Goal: Task Accomplishment & Management: Manage account settings

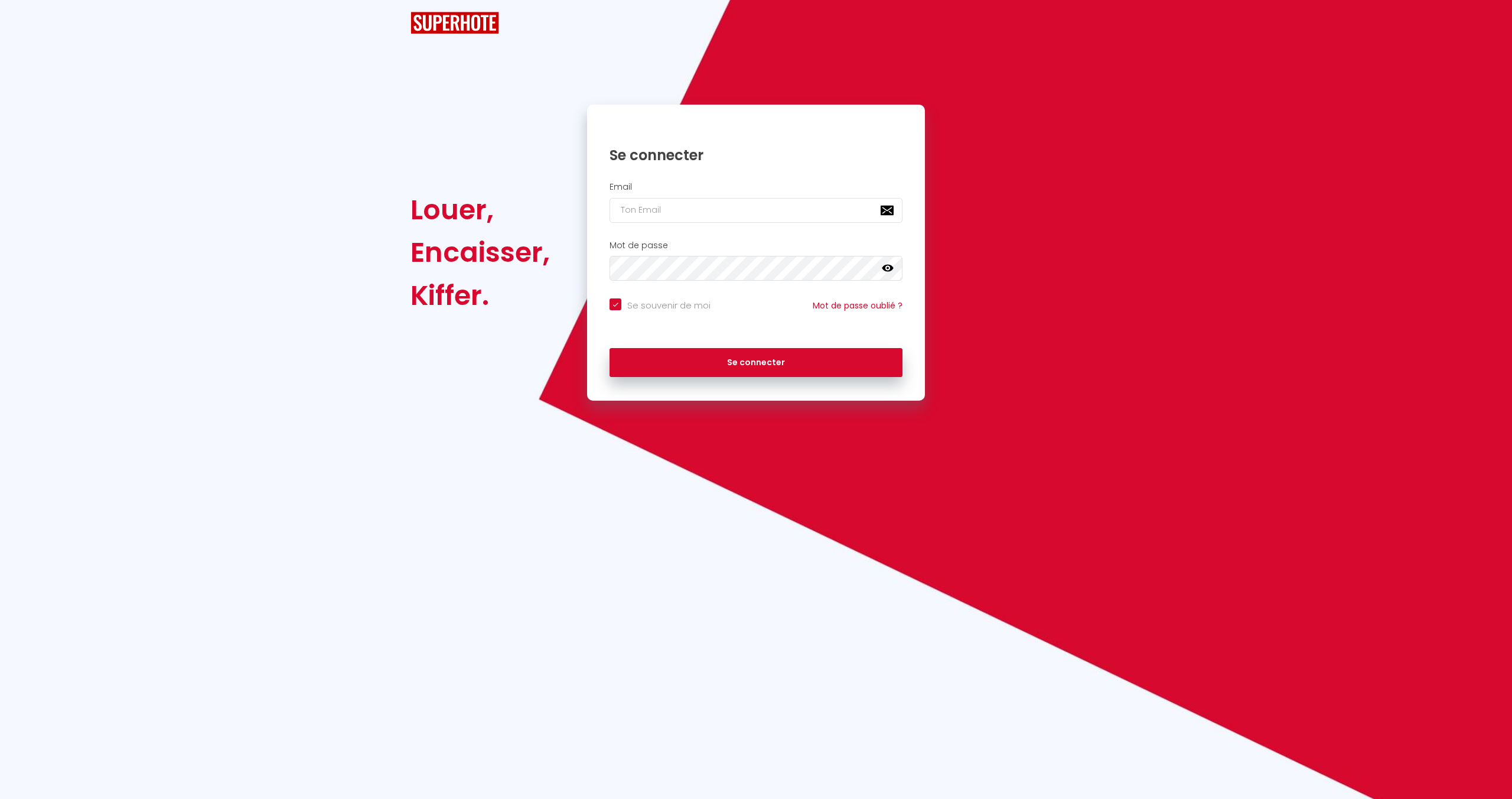
checkbox input "true"
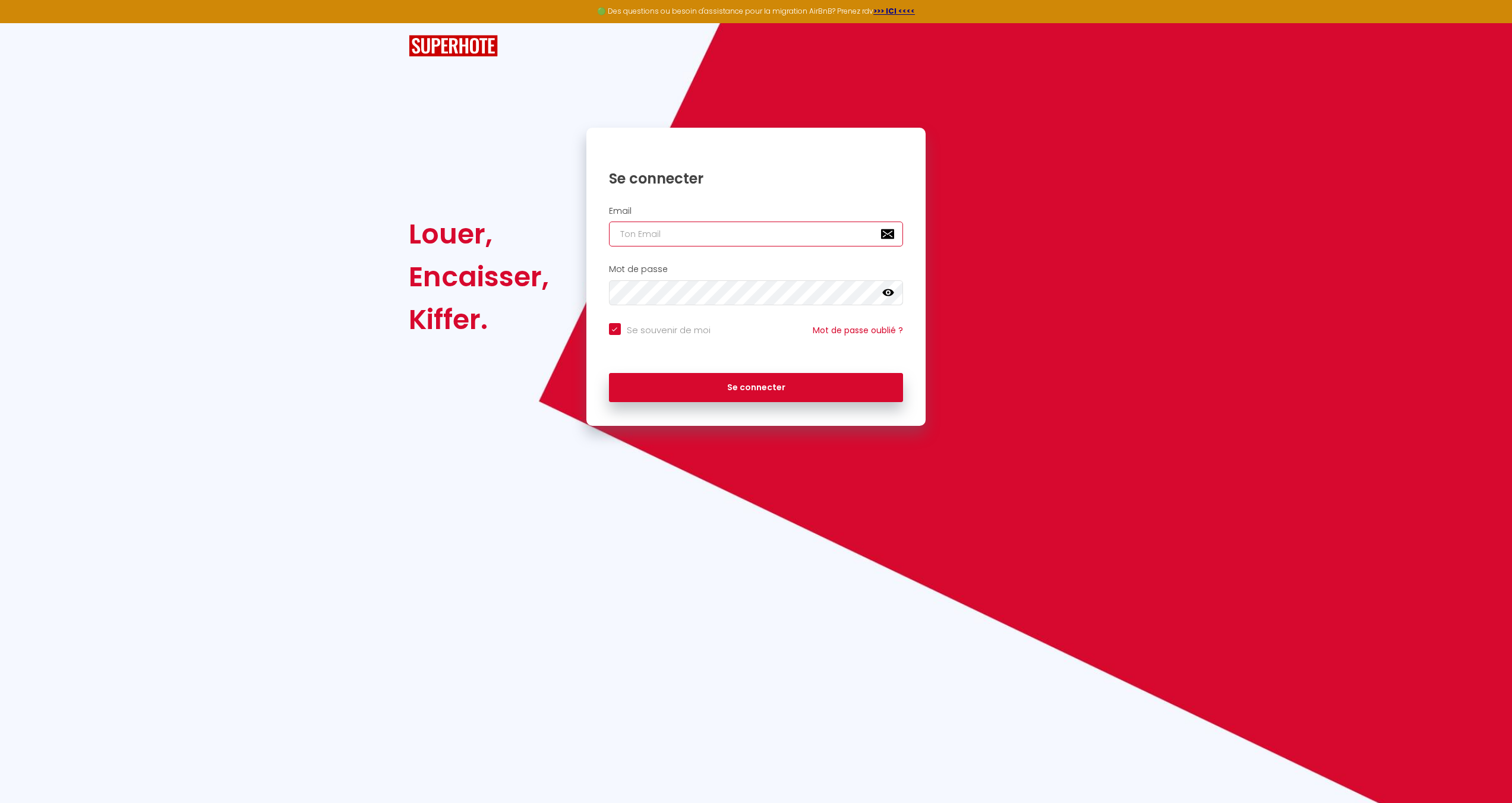
click at [644, 228] on input "email" at bounding box center [756, 233] width 295 height 25
type input "[PERSON_NAME][EMAIL_ADDRESS][DOMAIN_NAME]"
click at [892, 293] on icon at bounding box center [887, 293] width 12 height 7
click at [673, 310] on div "Mot de passe false" at bounding box center [756, 288] width 340 height 59
click at [609, 373] on button "Se connecter" at bounding box center [756, 388] width 295 height 30
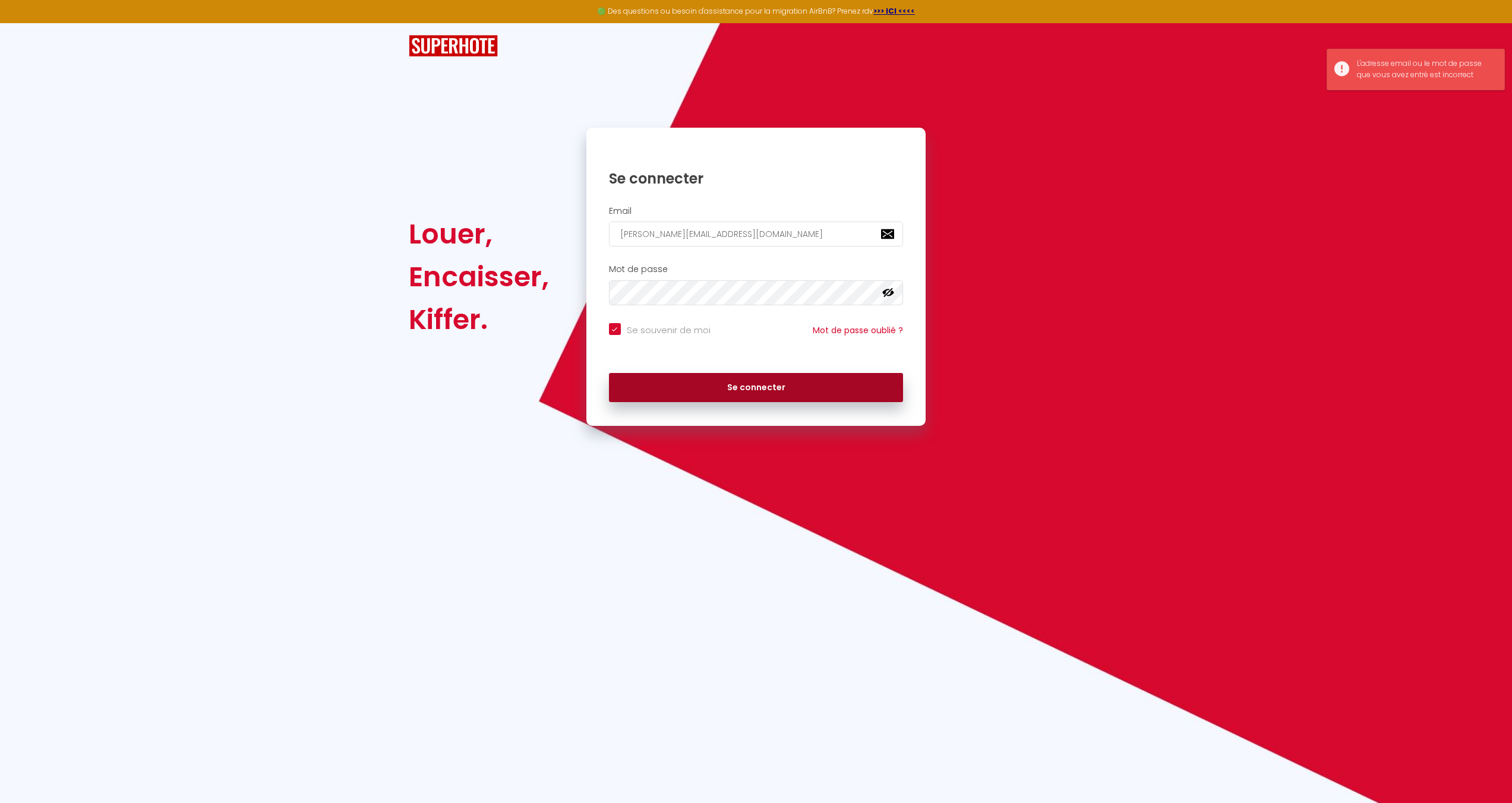
click at [749, 392] on button "Se connecter" at bounding box center [756, 388] width 295 height 30
checkbox input "true"
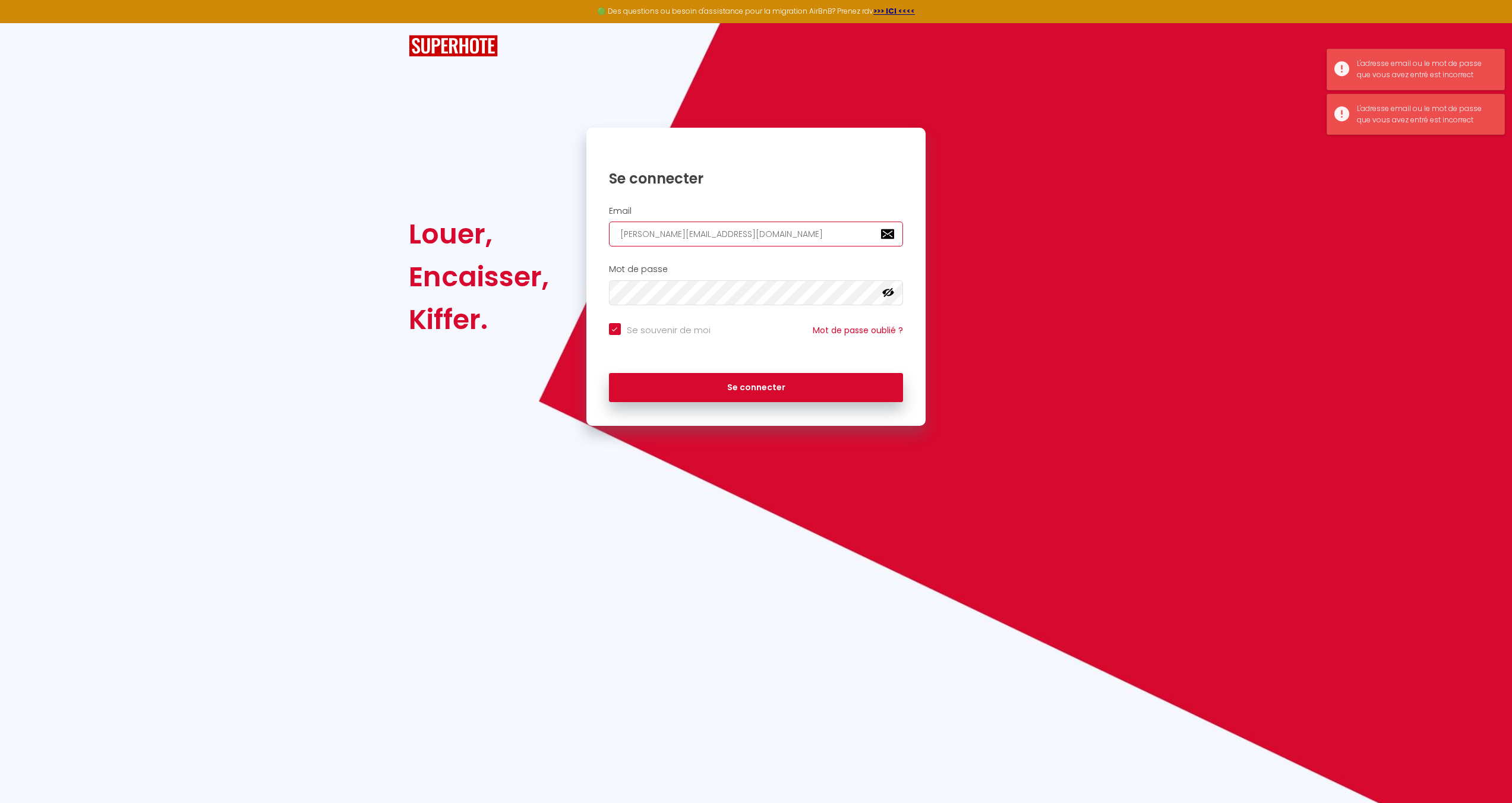
click at [708, 233] on input "[PERSON_NAME][EMAIL_ADDRESS][DOMAIN_NAME]" at bounding box center [756, 233] width 295 height 25
type input "l"
checkbox input "true"
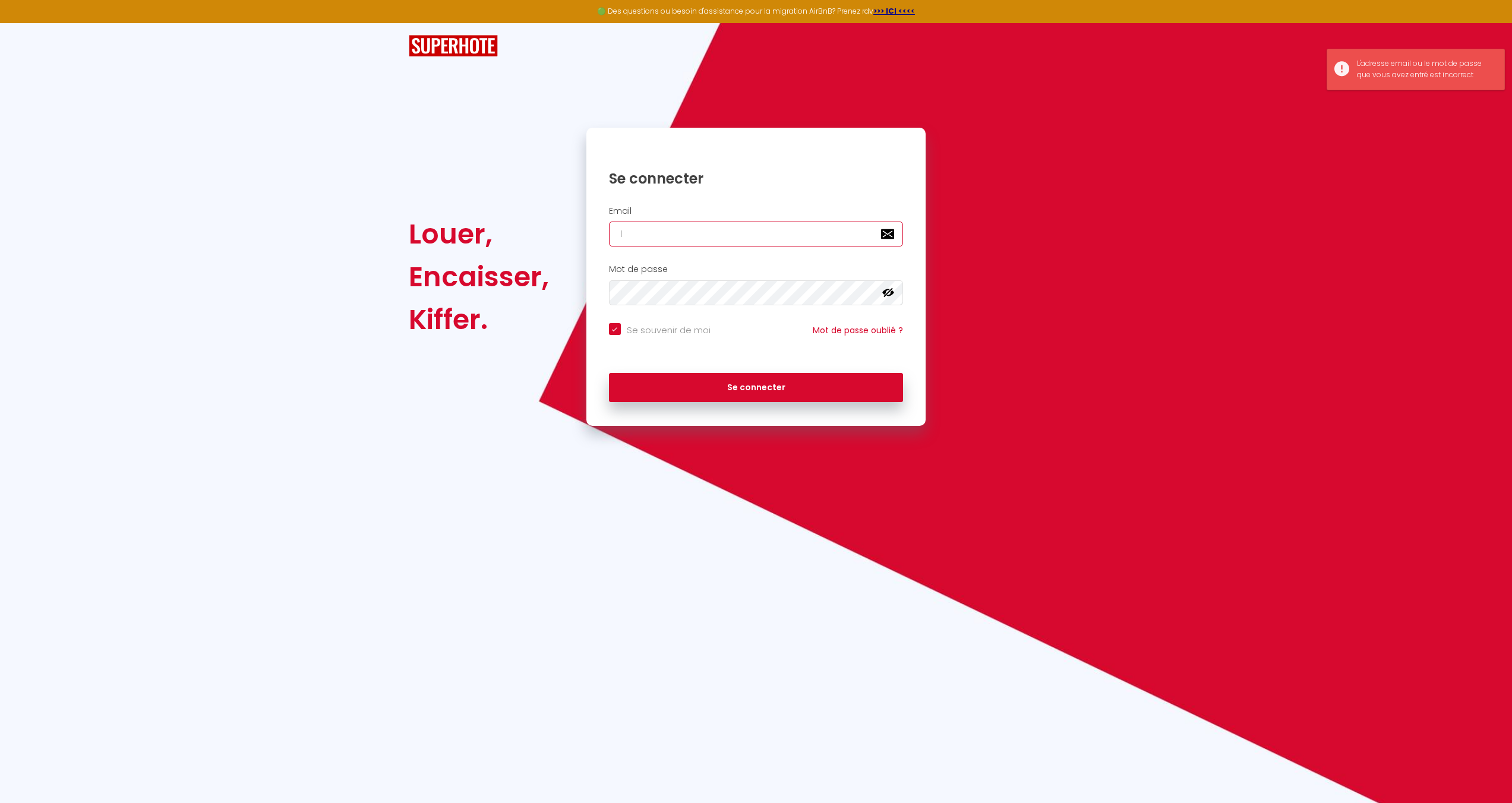
type input "la"
checkbox input "true"
type input "lac"
checkbox input "true"
type input "laco"
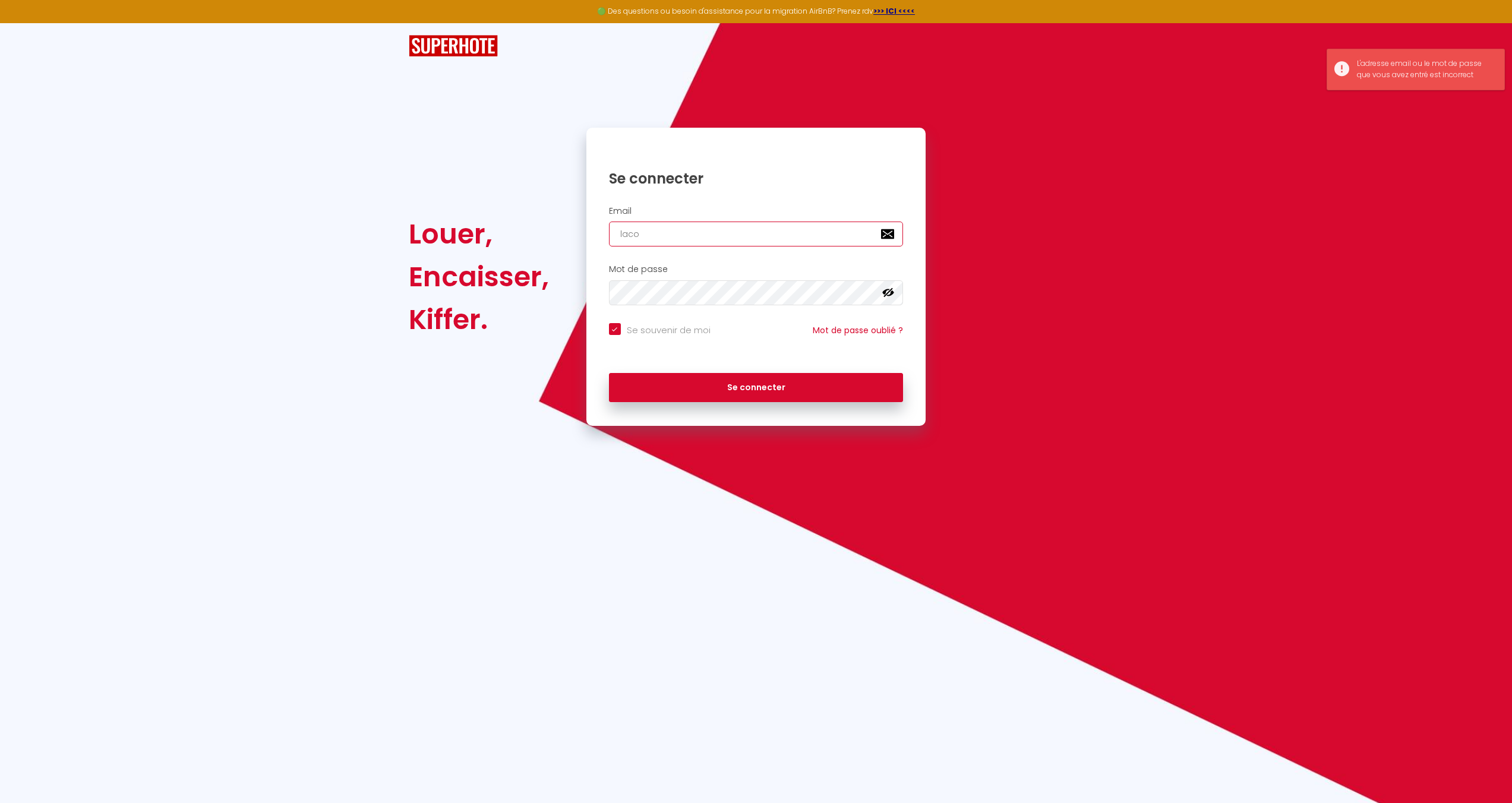
checkbox input "true"
type input "lacob"
checkbox input "true"
type input "laco"
checkbox input "true"
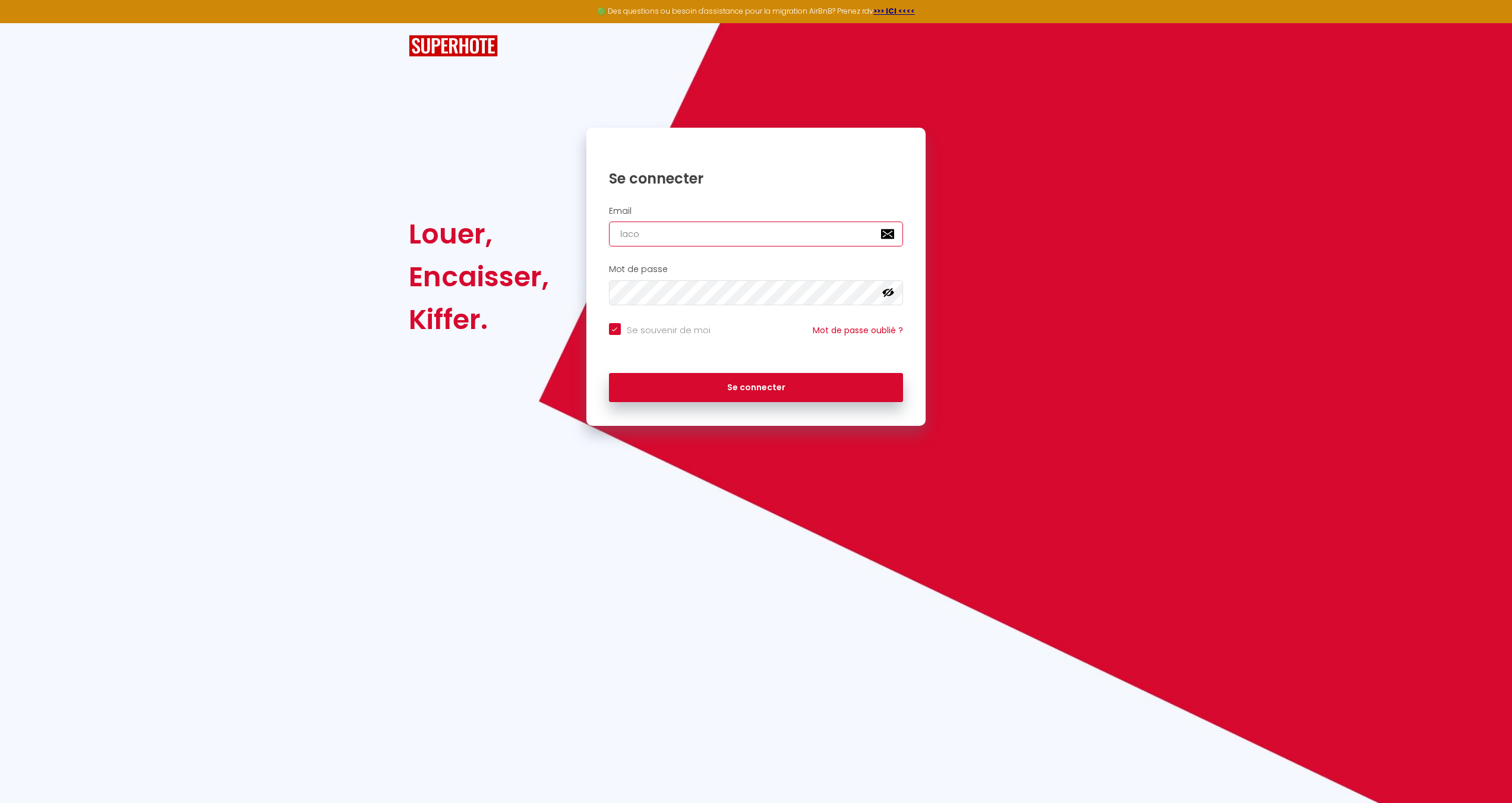
type input "lacov"
checkbox input "true"
type input "laco"
checkbox input "true"
type input "lacon"
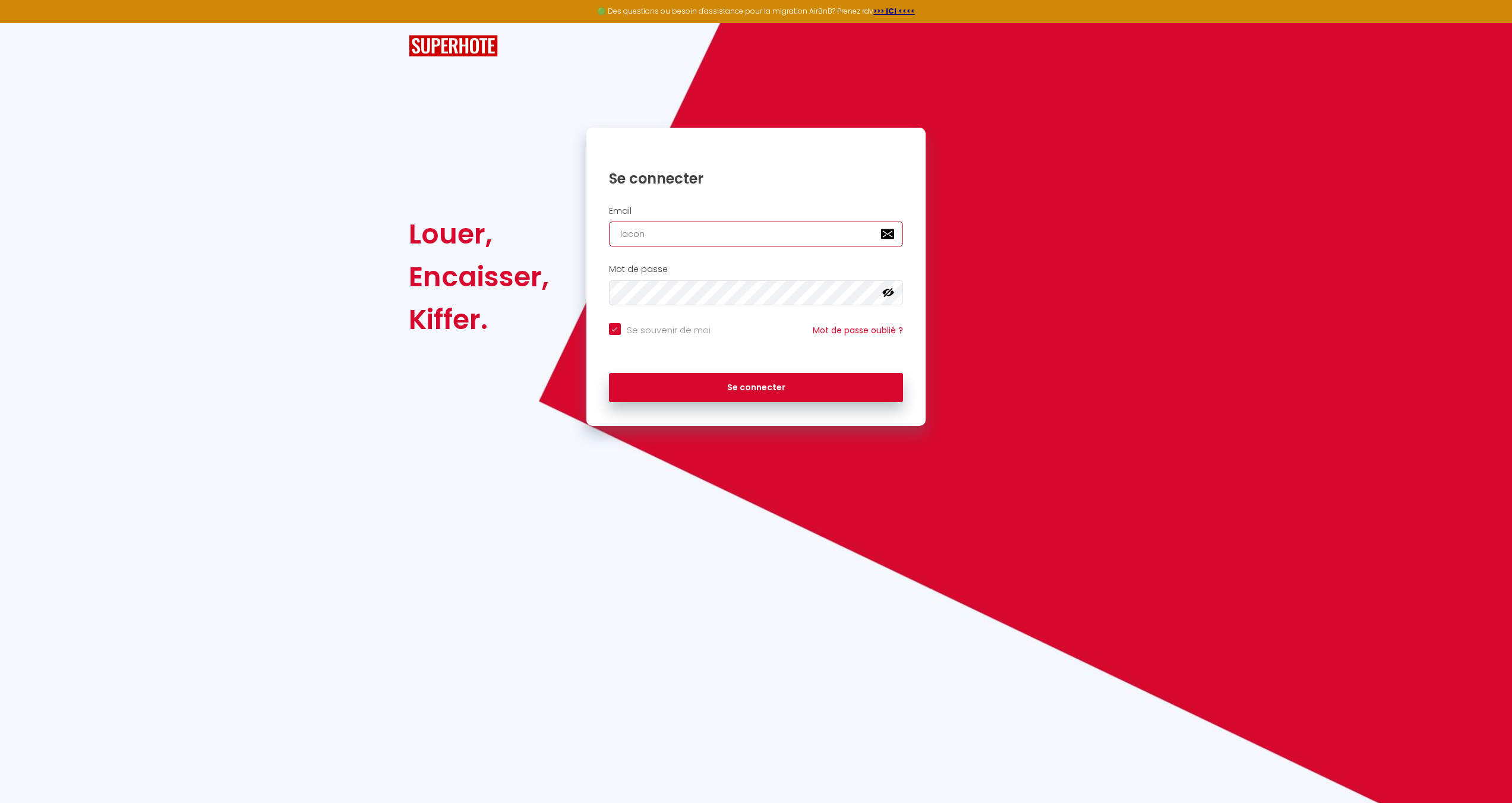
checkbox input "true"
type input "laconc"
checkbox input "true"
type input "laconci"
checkbox input "true"
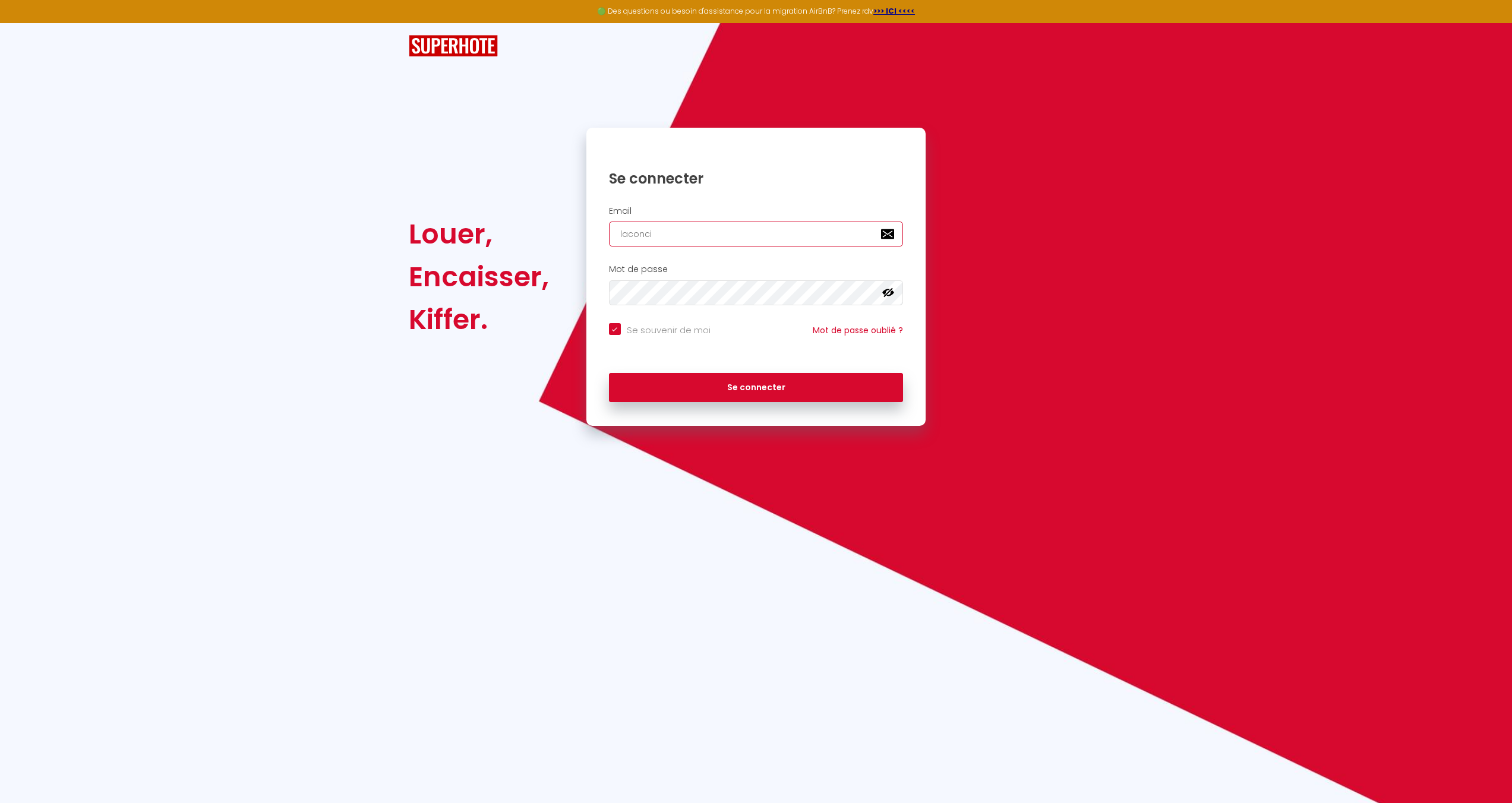
type input "laconcie"
checkbox input "true"
type input "laconcier"
checkbox input "true"
type input "laconcierg"
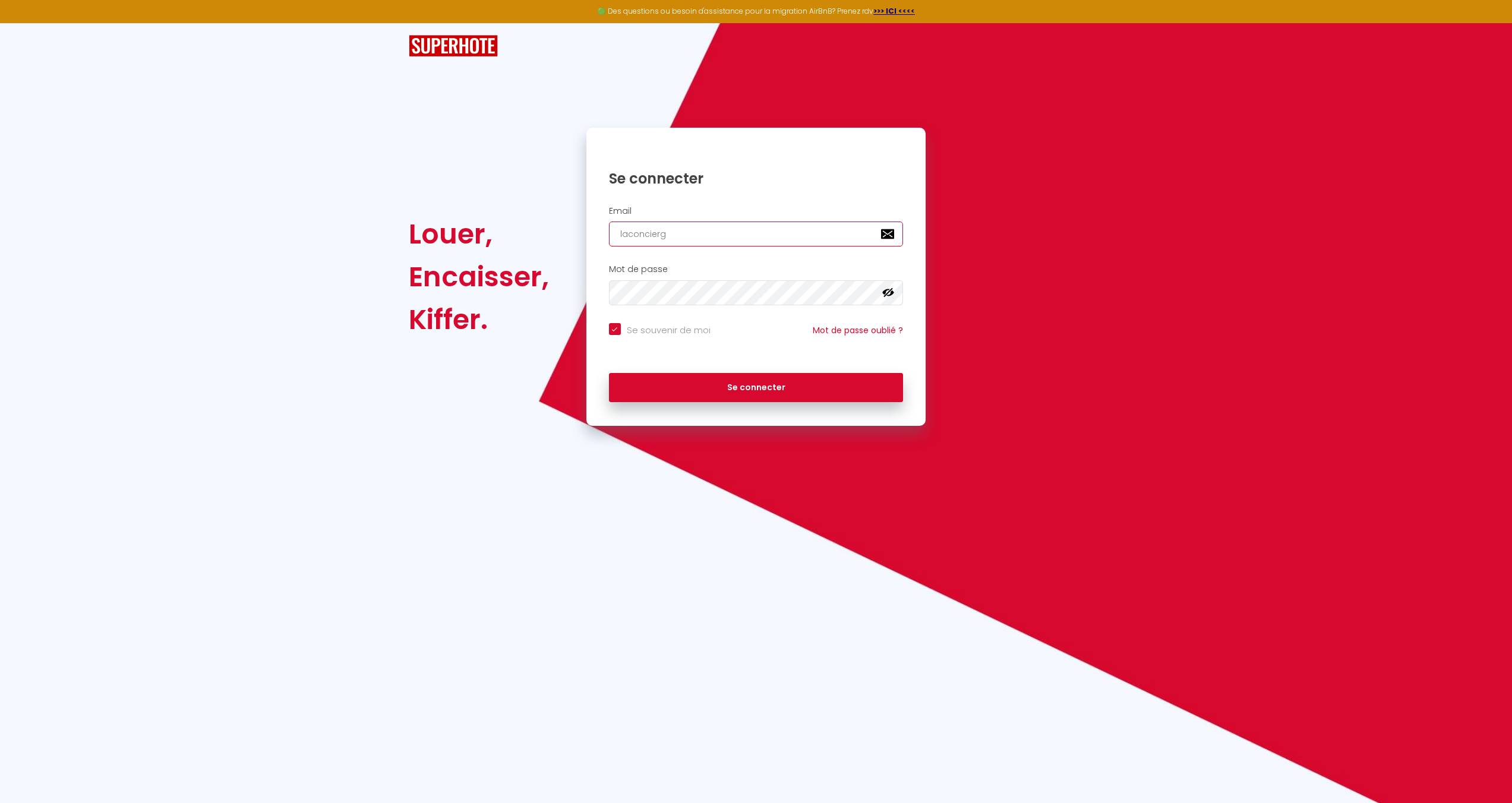
checkbox input "true"
type input "laconciergr"
checkbox input "true"
type input "laconciergre"
checkbox input "true"
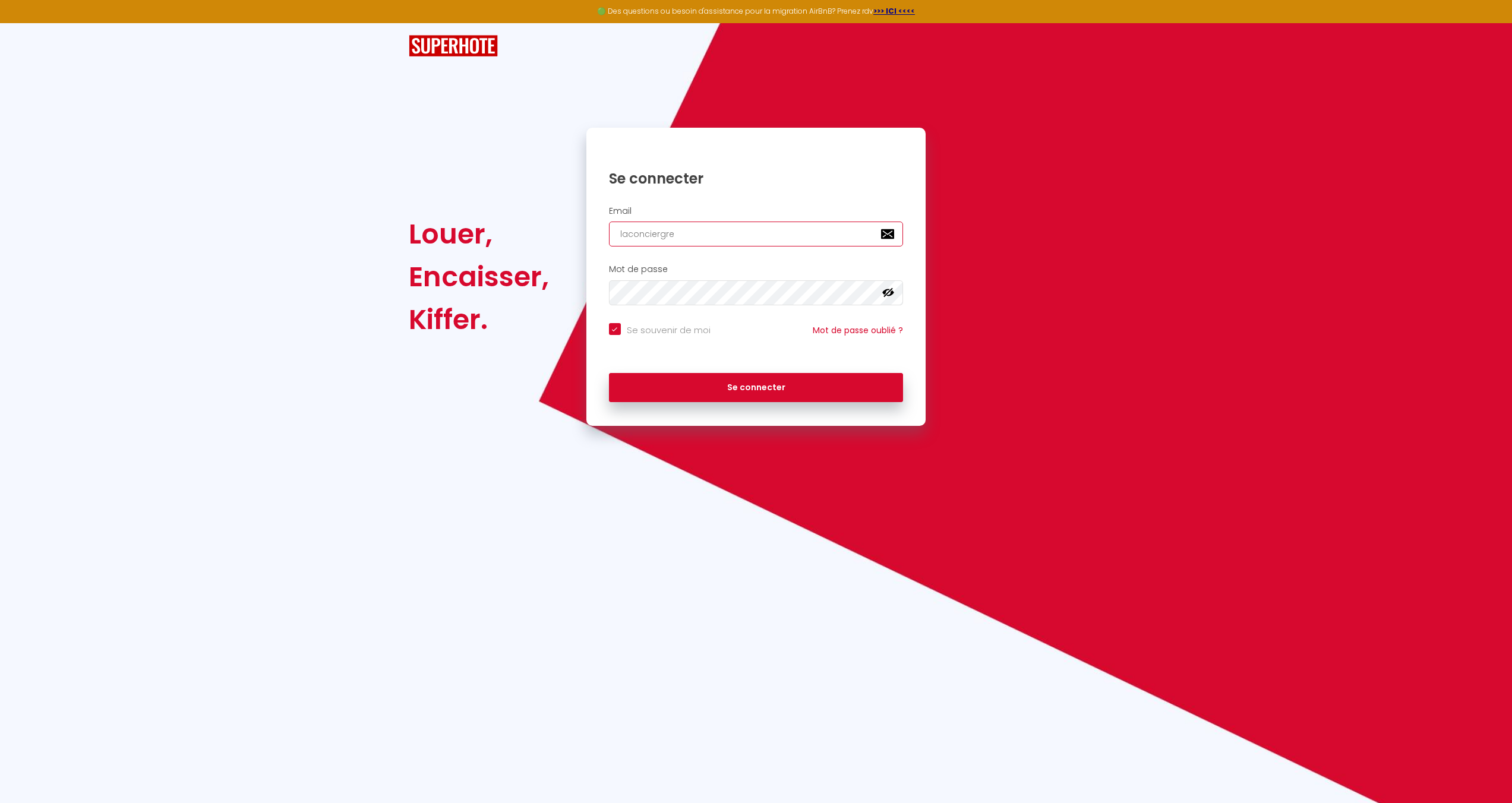
type input "laconciergrei"
checkbox input "true"
type input "laconciergreie"
checkbox input "true"
type input "laconciergrei"
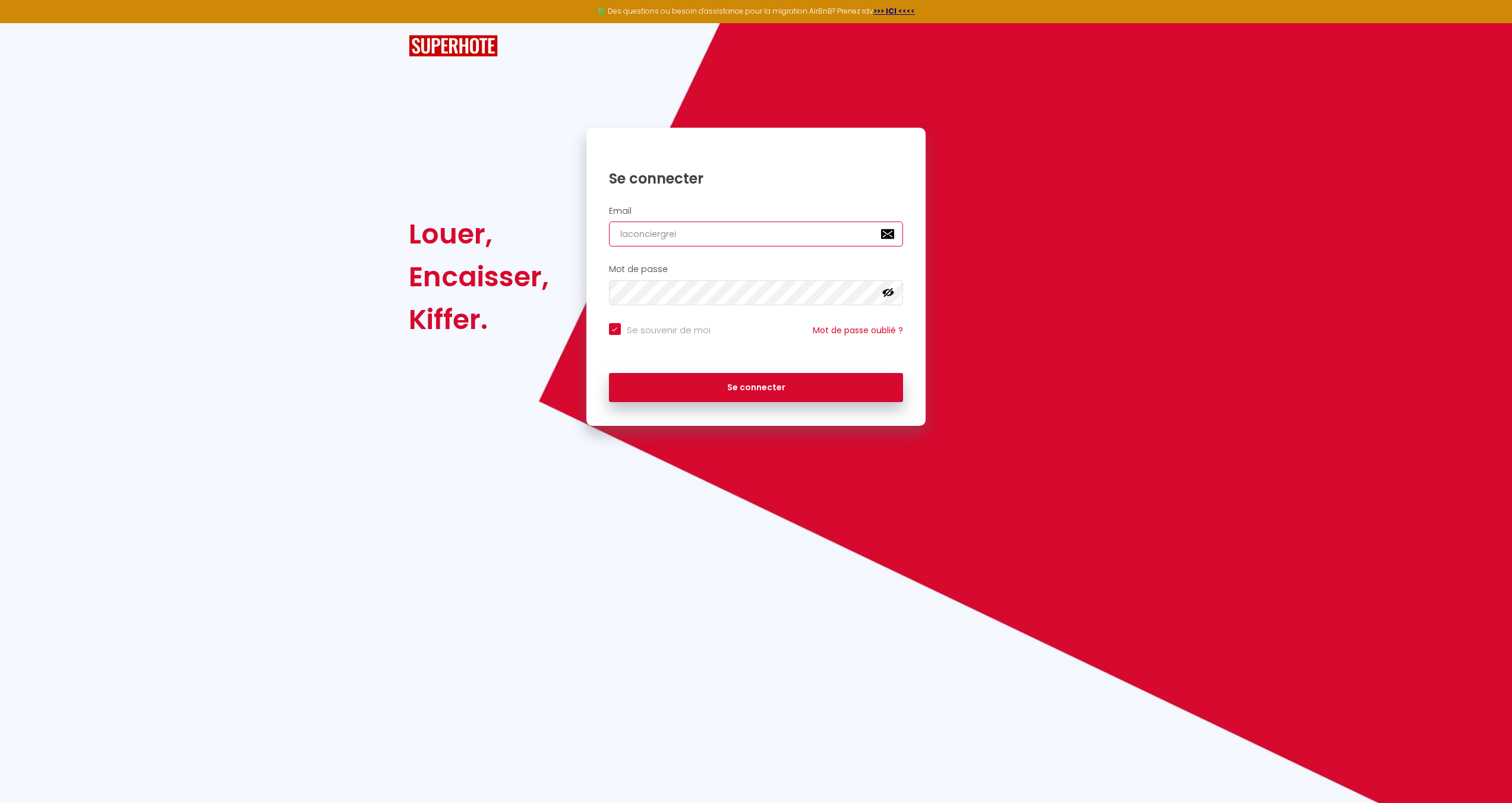
checkbox input "true"
type input "laconciergre"
checkbox input "true"
type input "laconciergr"
checkbox input "true"
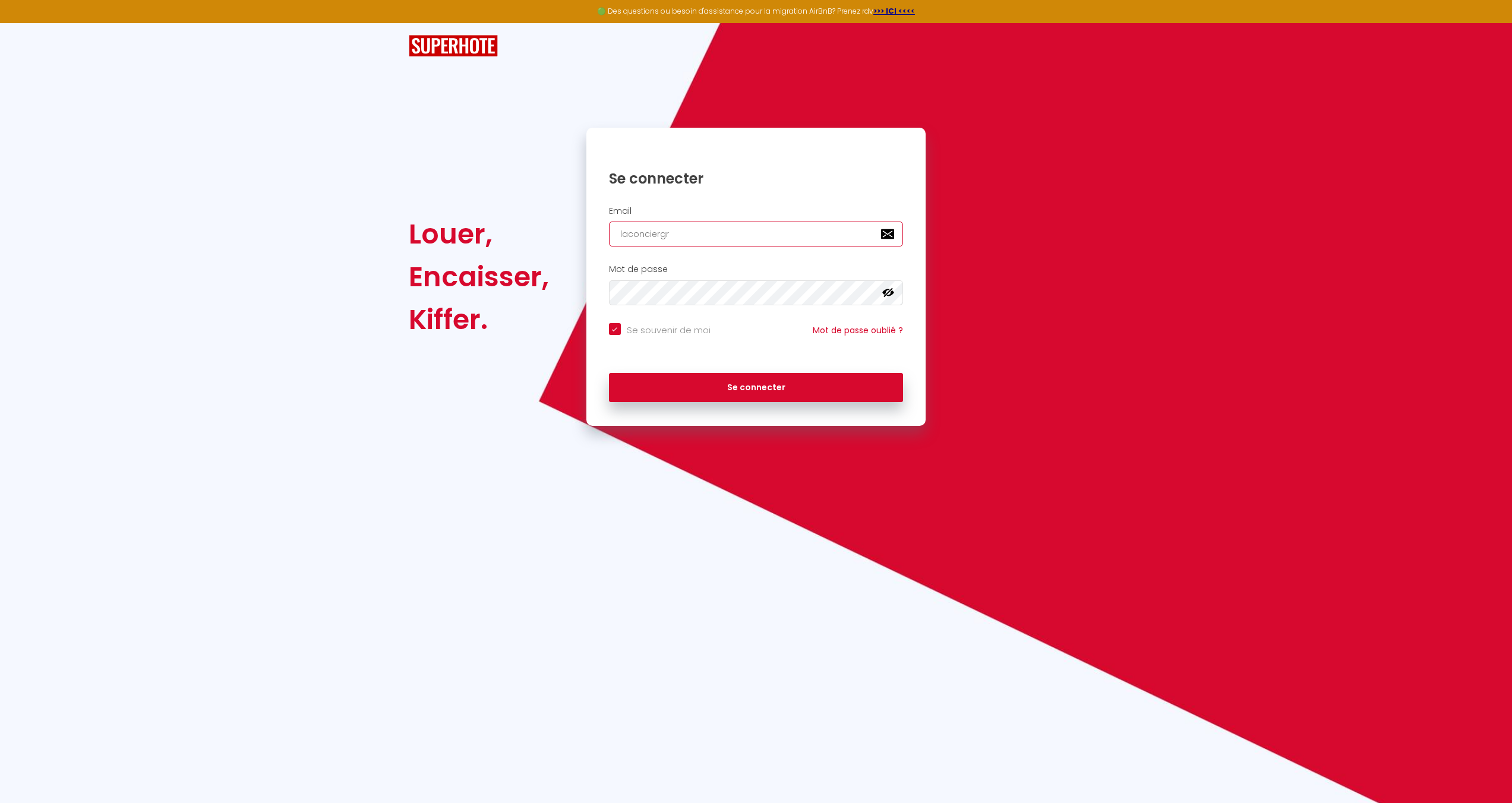
type input "laconcierg"
checkbox input "true"
type input "laconcierge"
checkbox input "true"
type input "laconcierger"
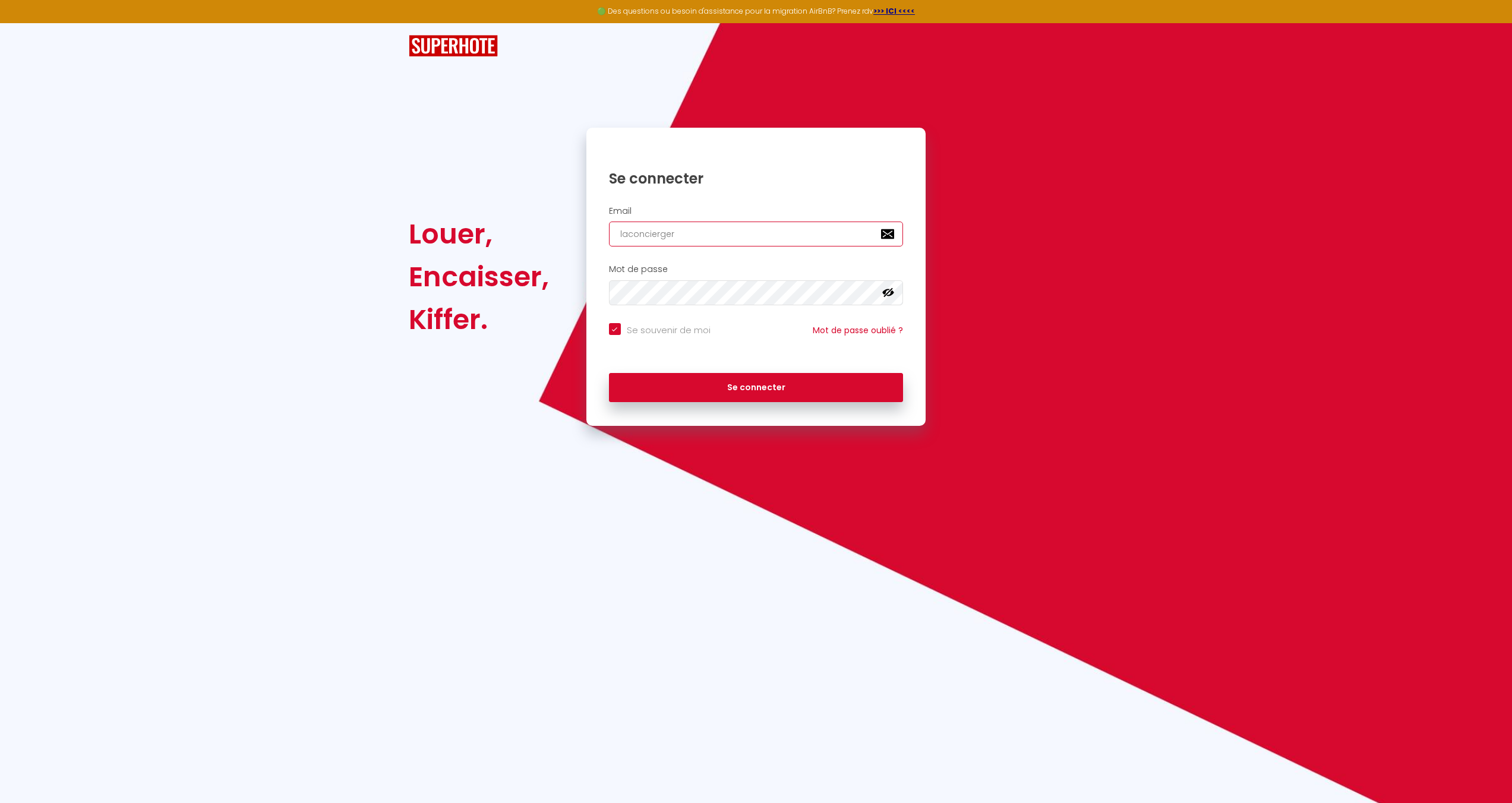
checkbox input "true"
type input "laconciergeri"
checkbox input "true"
type input "laconciergerie"
checkbox input "true"
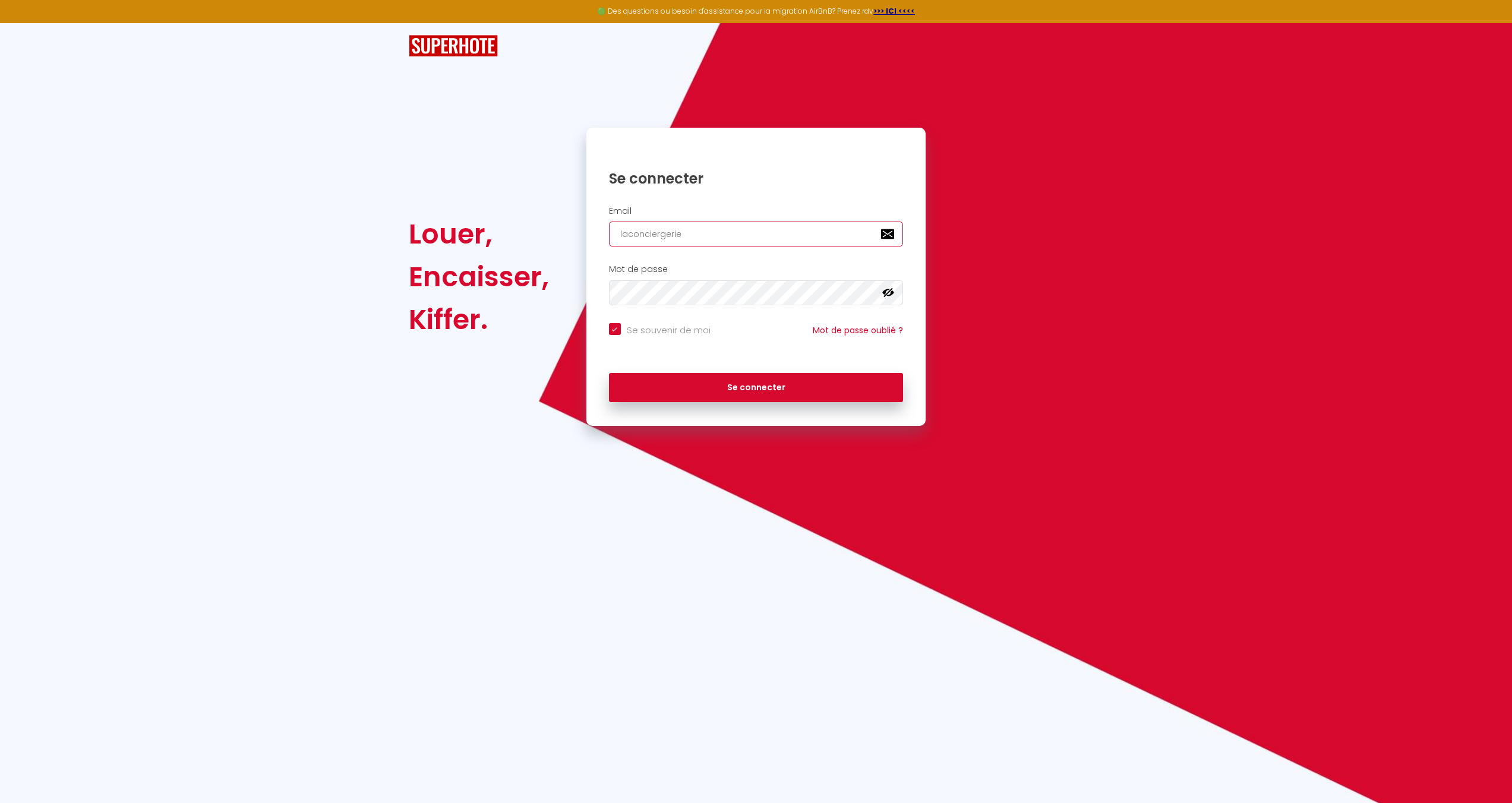
type input "laconciergeried"
checkbox input "true"
type input "laconciergerieda"
checkbox input "true"
type input "laconciergeriedai"
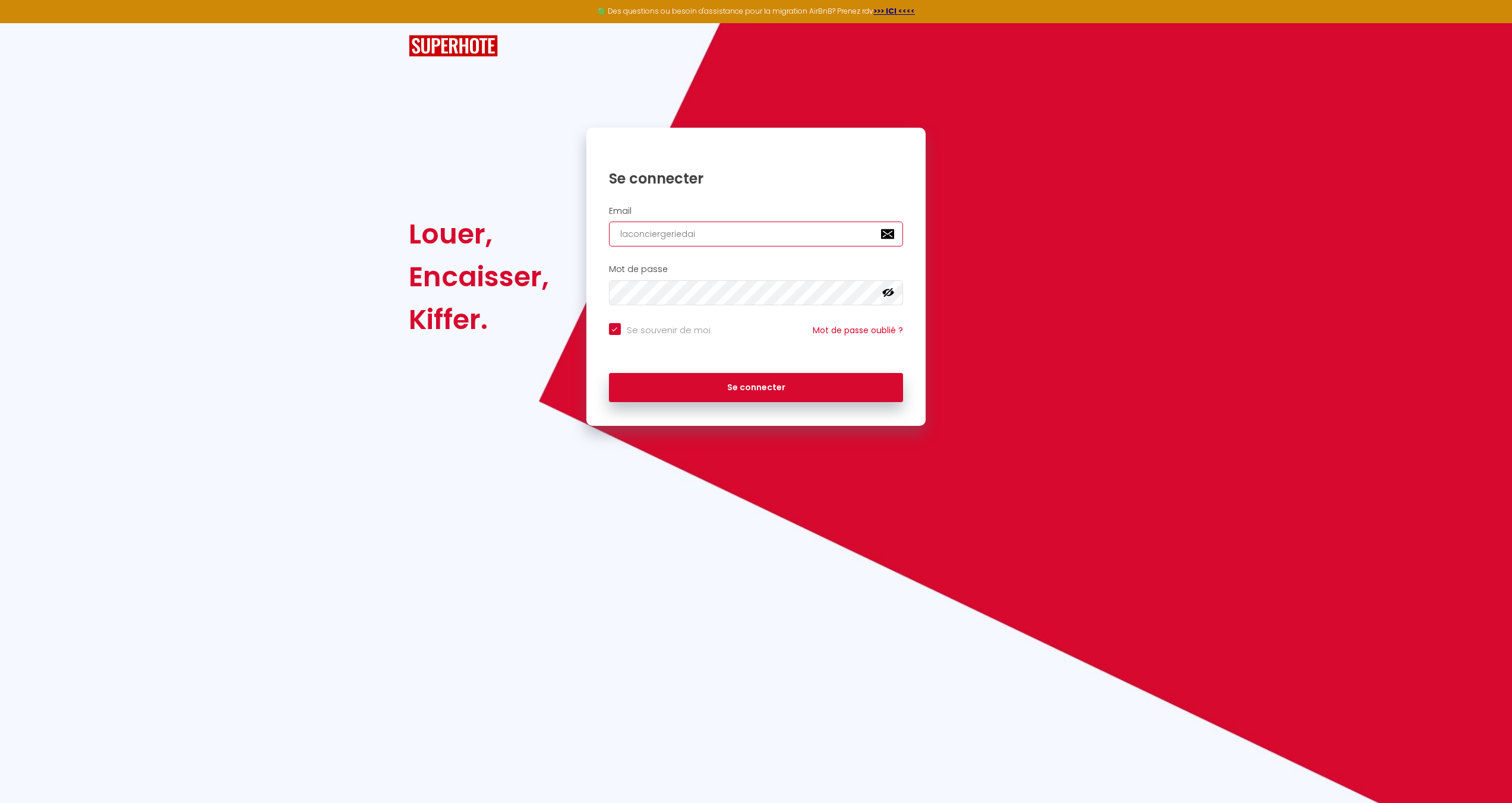
checkbox input "true"
type input "laconciergeriedaix"
checkbox input "true"
type input "laconciergeriedaix."
checkbox input "true"
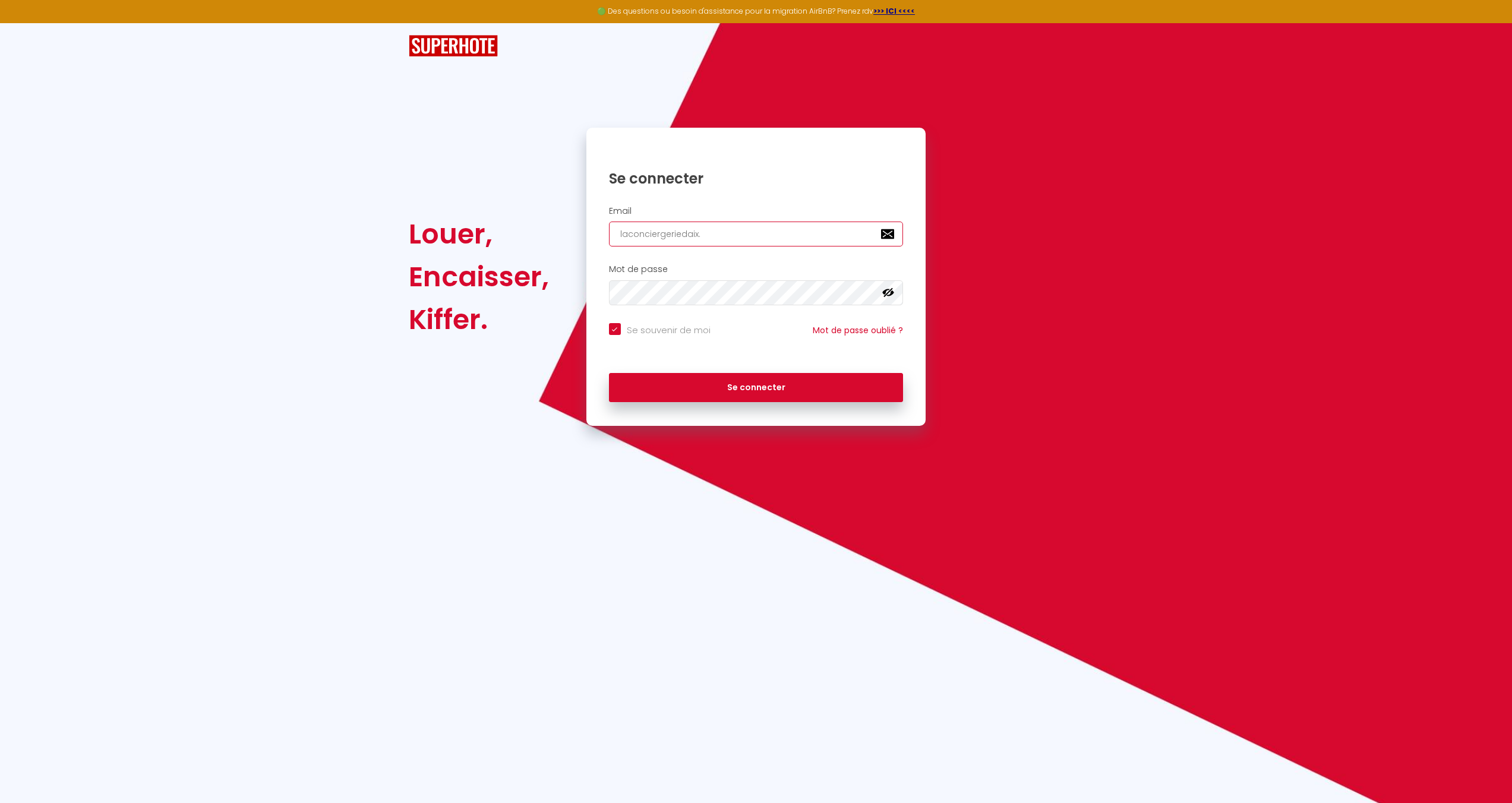
type input "laconciergeriedaix.c"
checkbox input "true"
type input "[DOMAIN_NAME]"
checkbox input "true"
type input "[DOMAIN_NAME]"
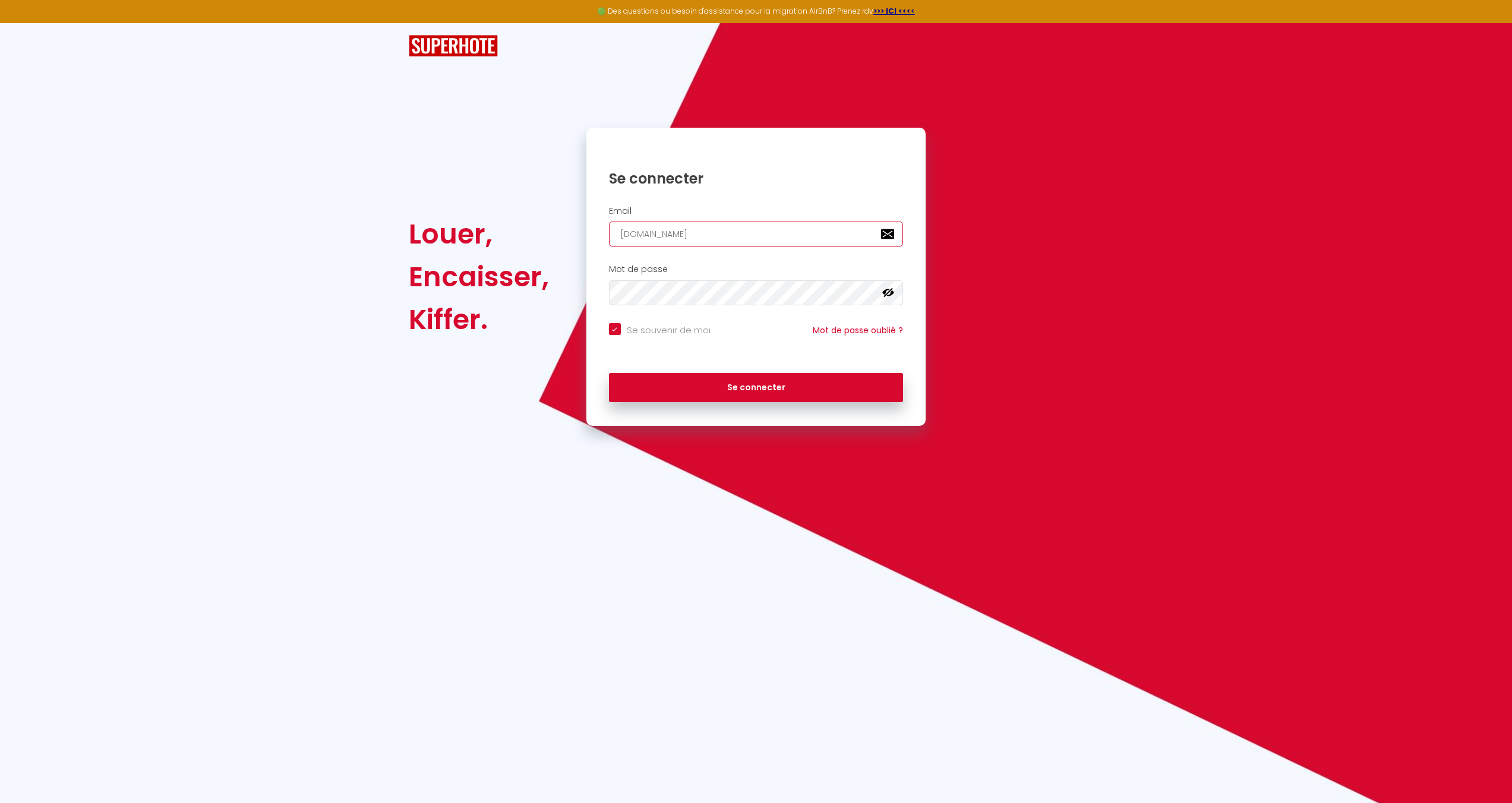
checkbox input "true"
type input "[DOMAIN_NAME]"
checkbox input "true"
type input "laconciergeriedaix.c"
checkbox input "true"
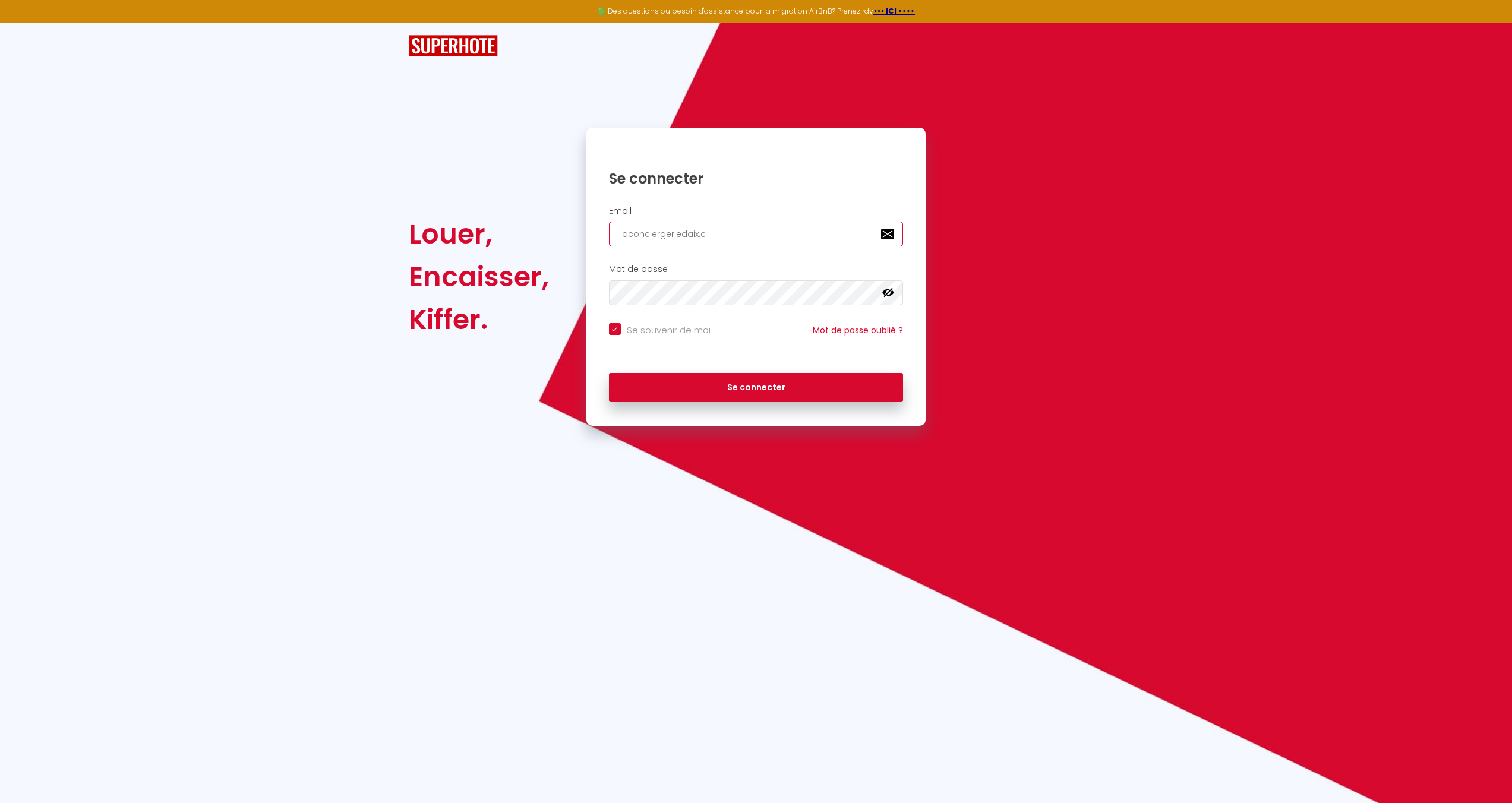
type input "laconciergeriedaix."
checkbox input "true"
type input "laconciergeriedaix"
checkbox input "true"
type input "laconciergeriedaix@"
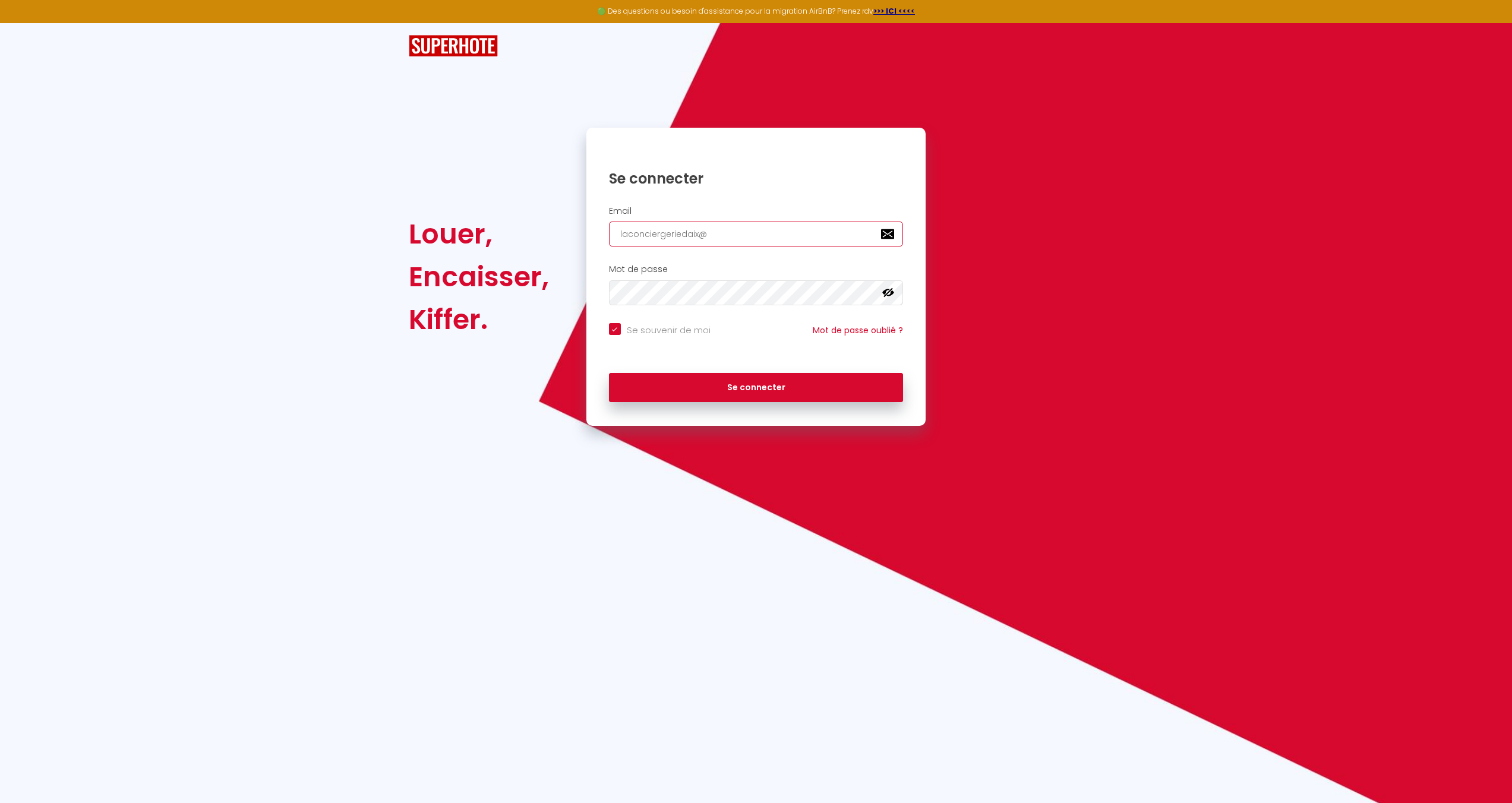
checkbox input "true"
type input "laconciergeriedaix@g"
checkbox input "true"
type input "laconciergeriedaix@gm"
checkbox input "true"
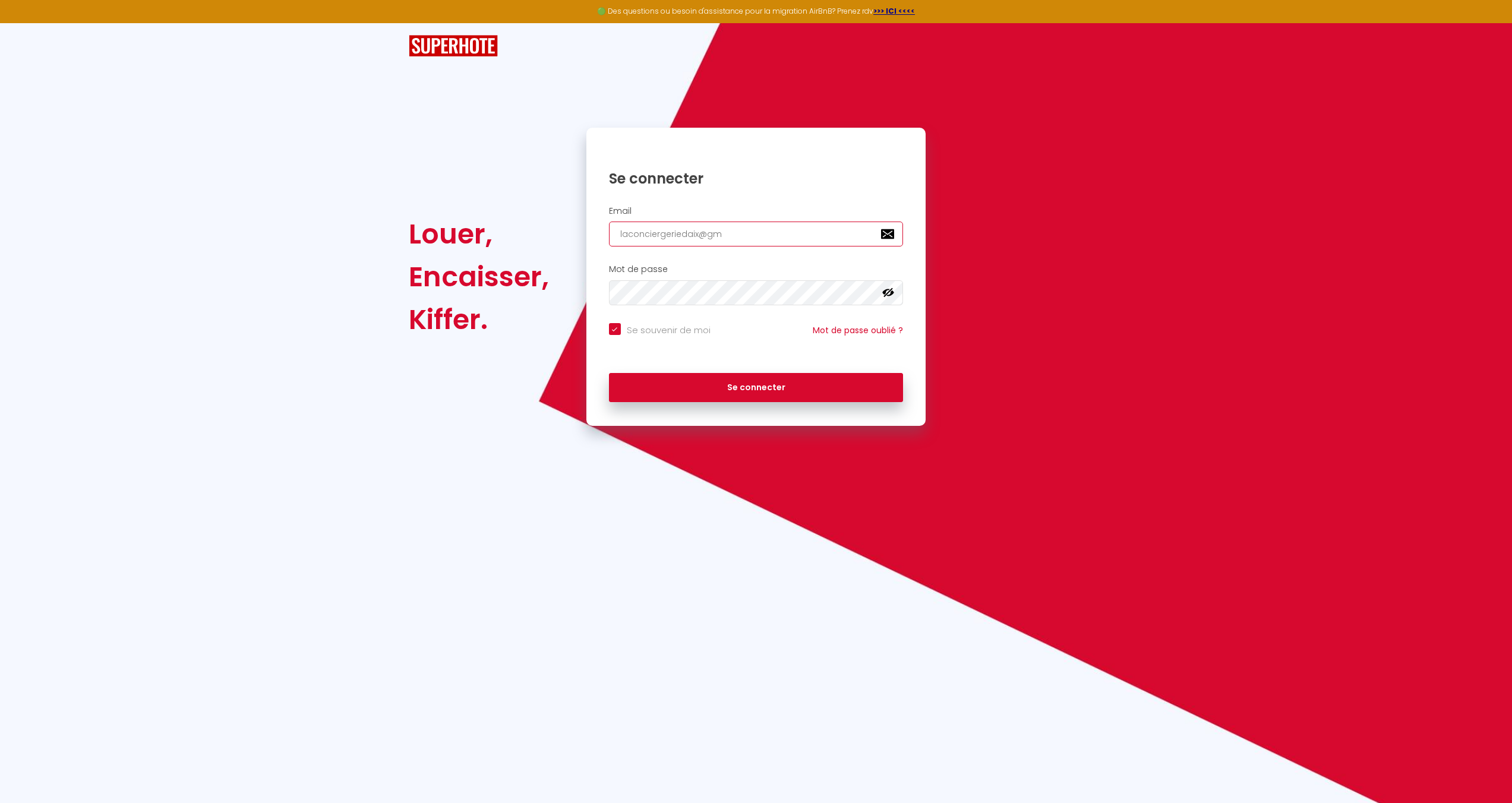
type input "laconciergeriedaix@gma"
checkbox input "true"
type input "laconciergeriedaix@gmai"
checkbox input "true"
type input "[EMAIL_ADDRESS]"
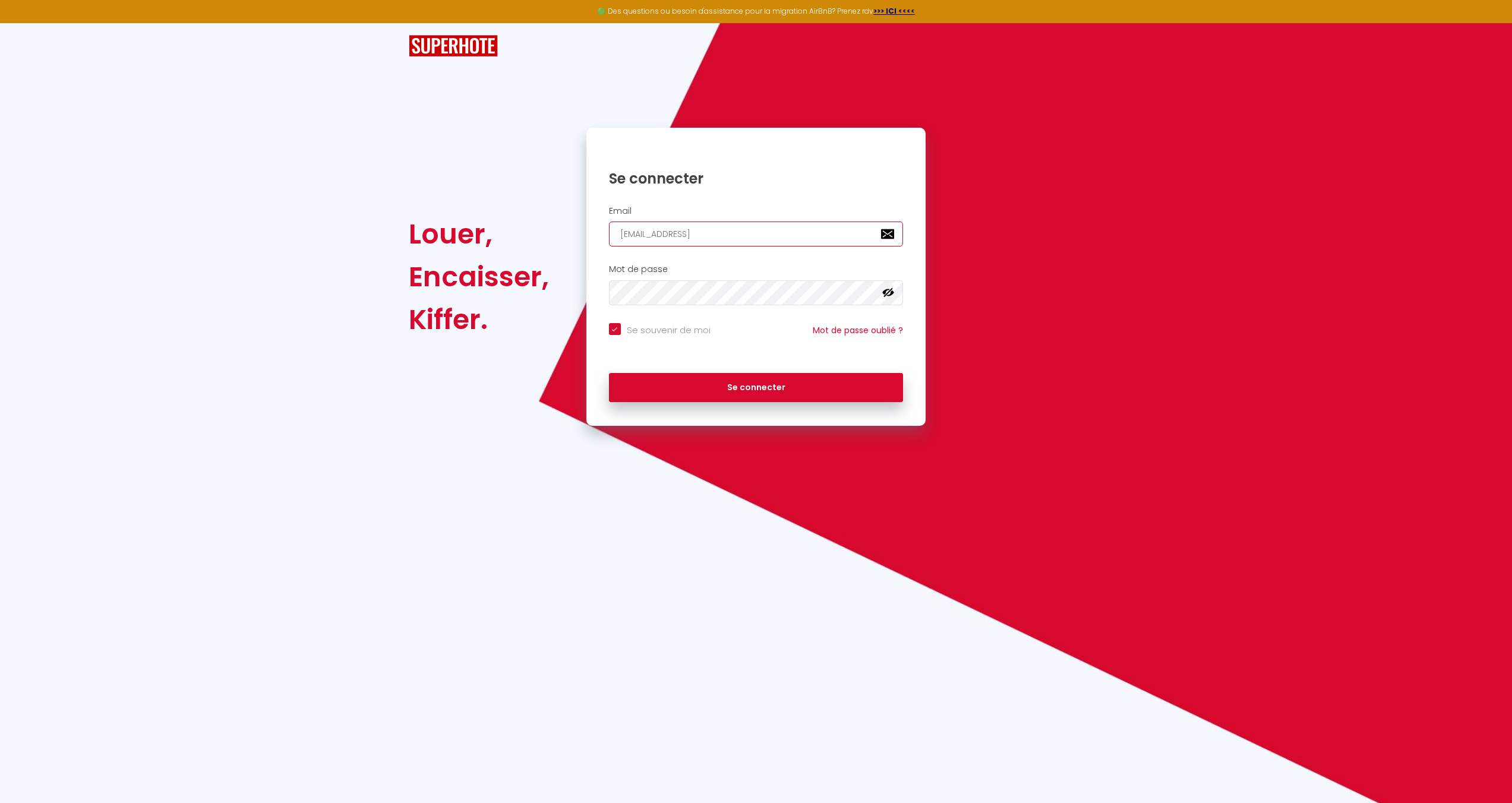
checkbox input "true"
type input "[EMAIL_ADDRESS]."
checkbox input "true"
type input "laconciergeriedaix@gmail.c"
checkbox input "true"
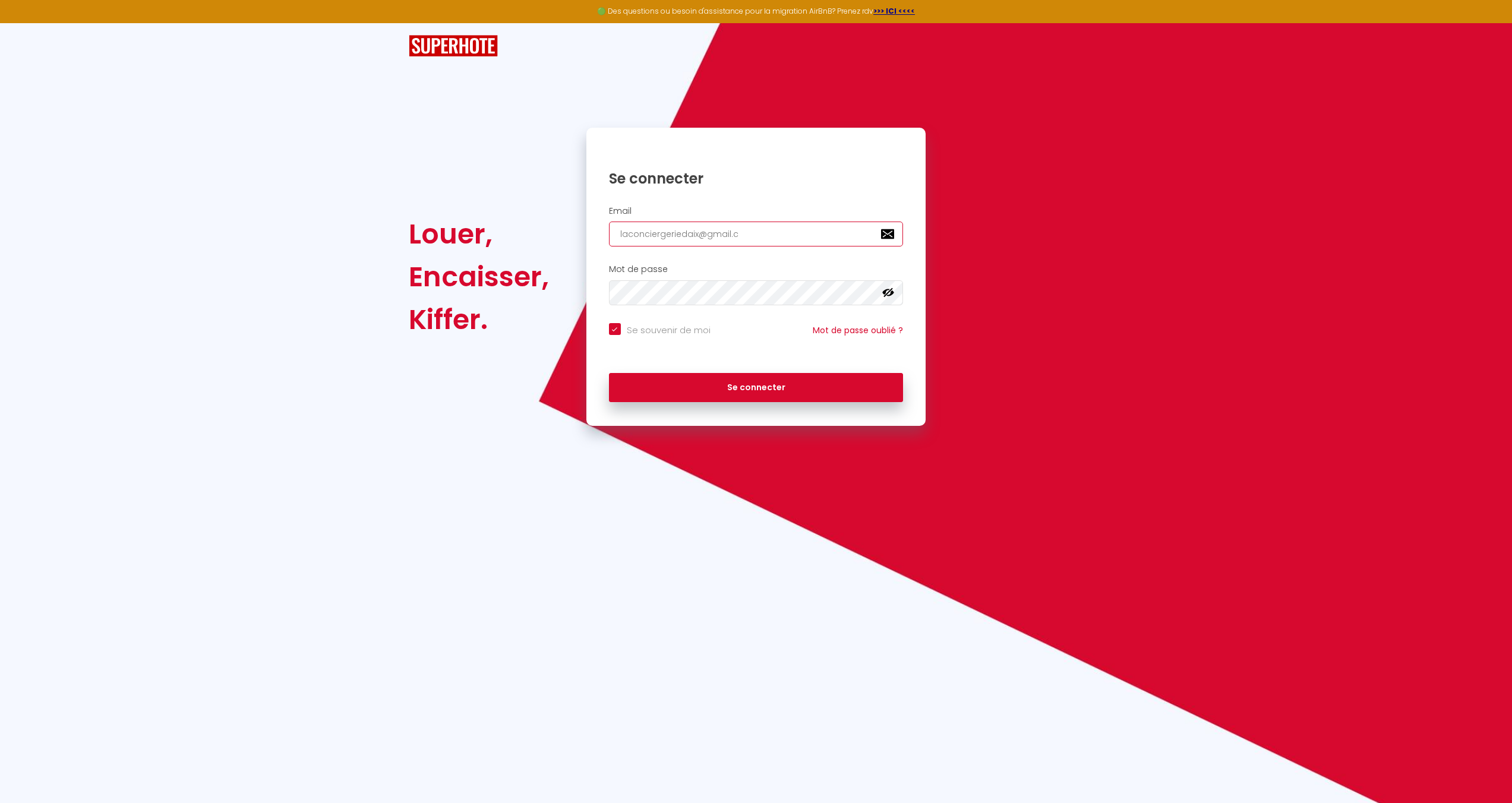
type input "[EMAIL_ADDRESS][DOMAIN_NAME]"
checkbox input "true"
type input "[EMAIL_ADDRESS][DOMAIN_NAME]"
checkbox input "true"
type input "[EMAIL_ADDRESS][DOMAIN_NAME]"
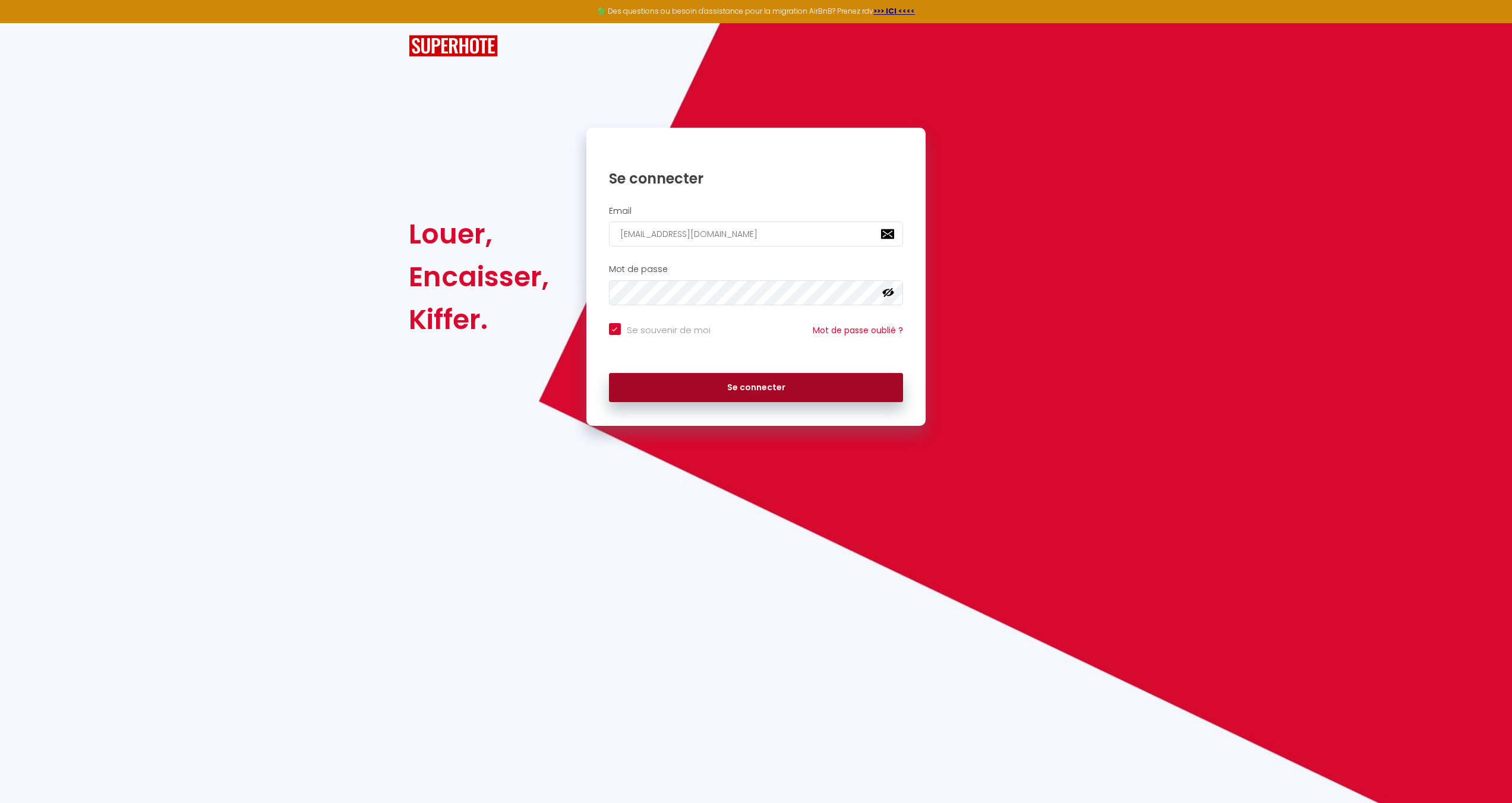
drag, startPoint x: 756, startPoint y: 386, endPoint x: 755, endPoint y: 327, distance: 59.0
click at [756, 386] on button "Se connecter" at bounding box center [756, 388] width 295 height 30
checkbox input "true"
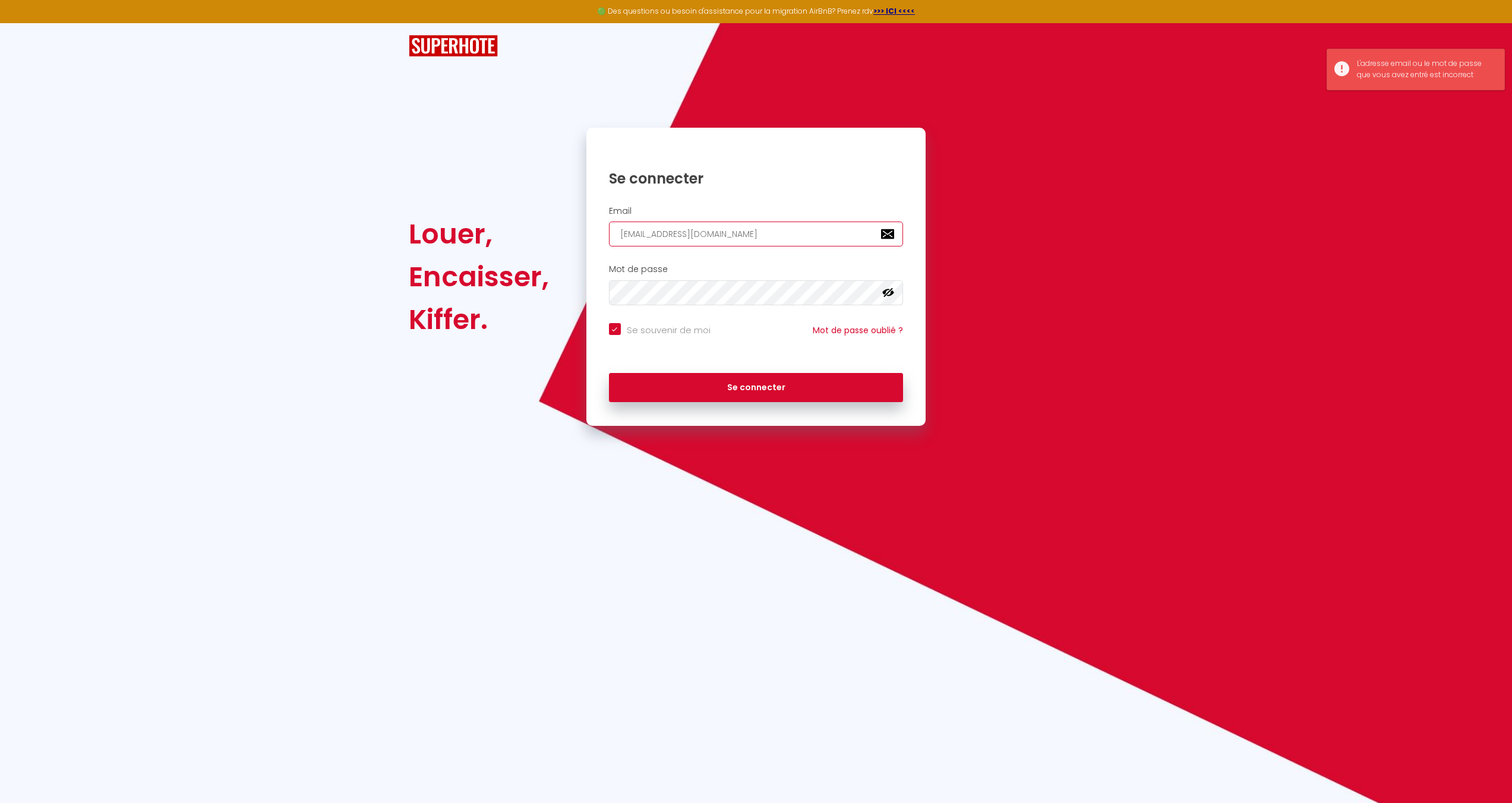
click at [790, 224] on input "[EMAIL_ADDRESS][DOMAIN_NAME]" at bounding box center [756, 233] width 295 height 25
click at [751, 237] on input "email" at bounding box center [756, 233] width 295 height 25
type input "[PERSON_NAME][EMAIL_ADDRESS][DOMAIN_NAME]"
checkbox input "true"
click at [752, 241] on input "[PERSON_NAME][EMAIL_ADDRESS][DOMAIN_NAME]" at bounding box center [756, 233] width 295 height 25
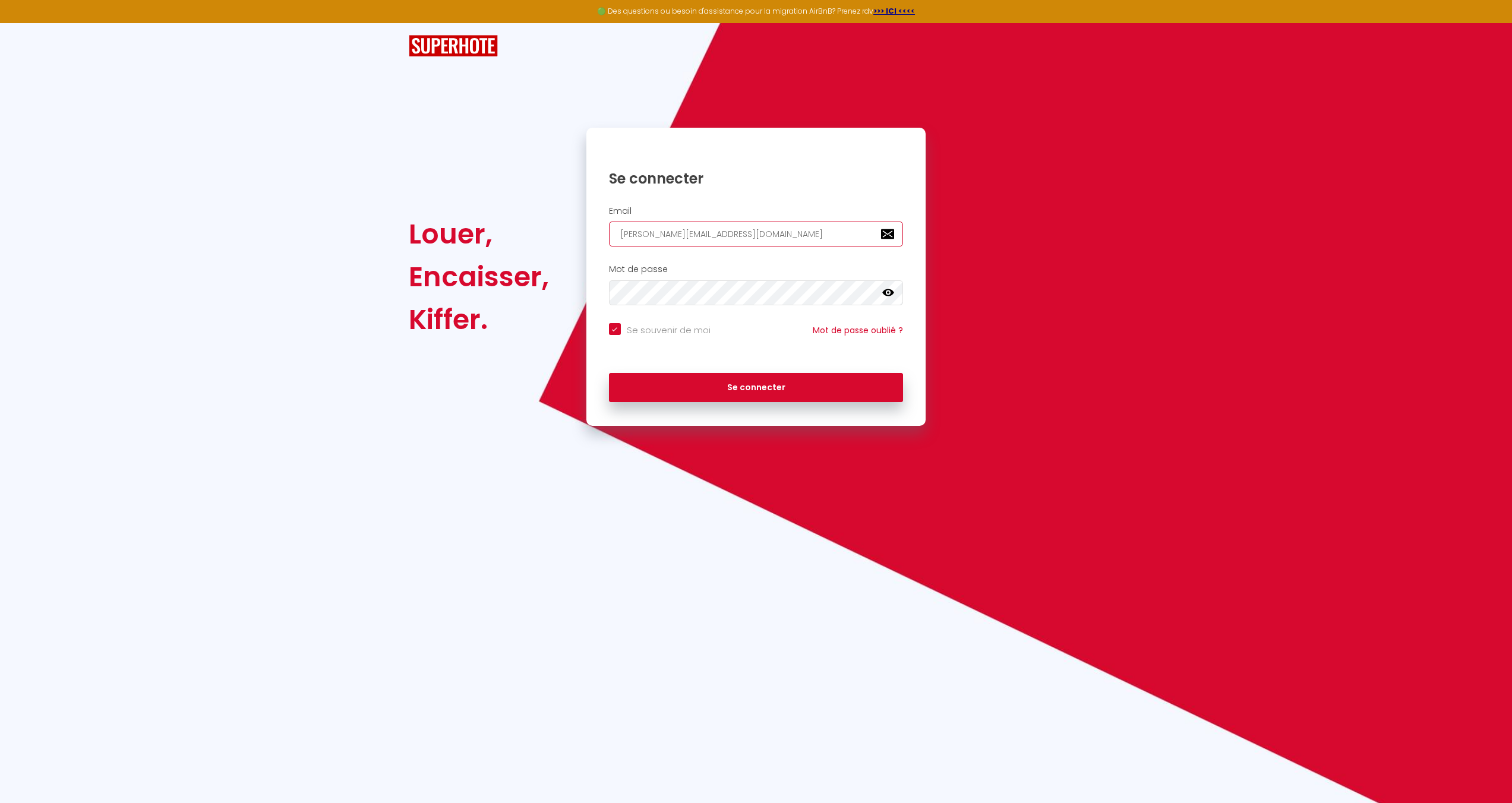
click at [754, 236] on input "[PERSON_NAME][EMAIL_ADDRESS][DOMAIN_NAME]" at bounding box center [756, 233] width 295 height 25
type input "l"
checkbox input "true"
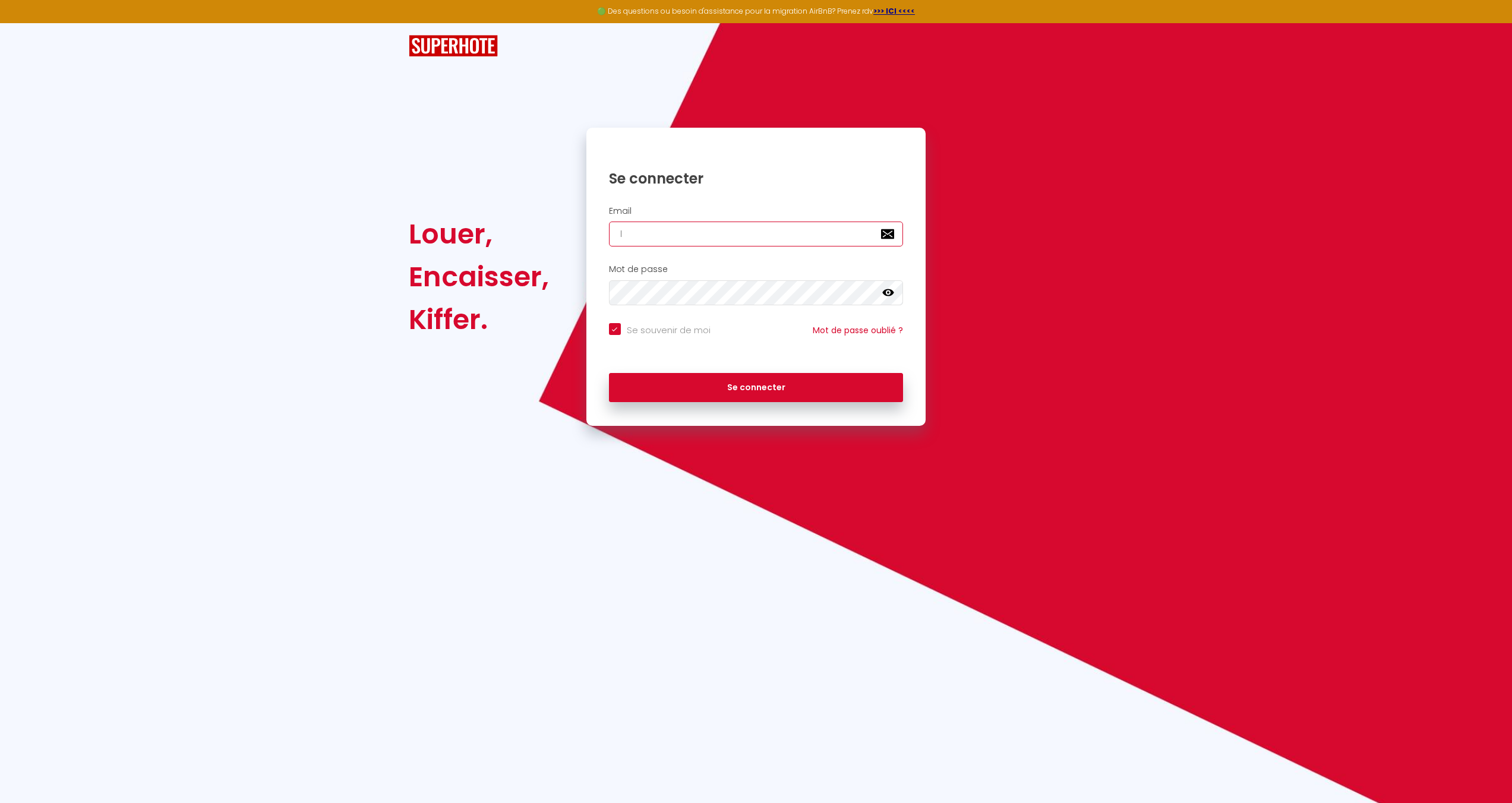
type input "la"
checkbox input "true"
type input "lac"
checkbox input "true"
type input "laco"
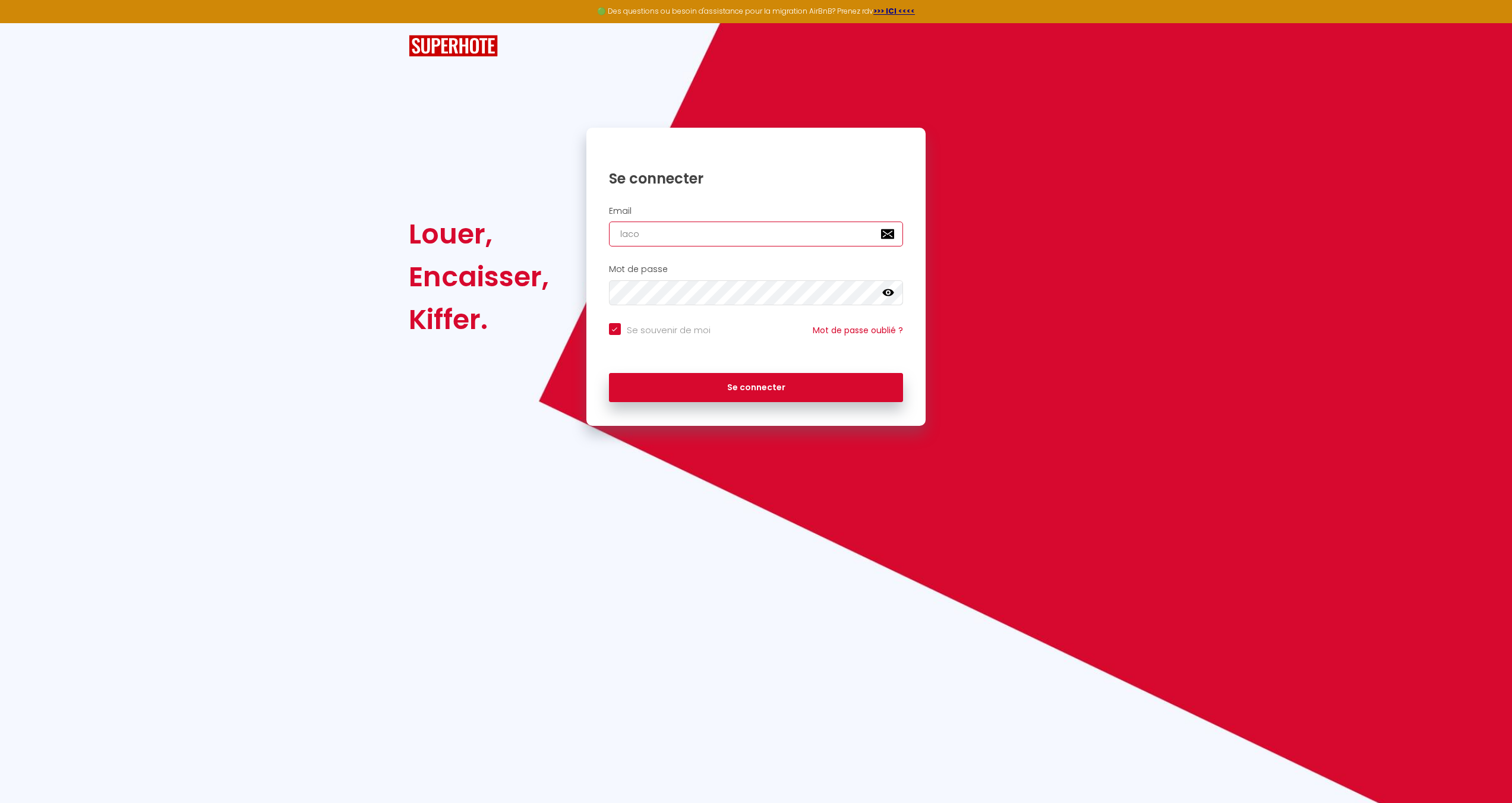
checkbox input "true"
type input "lacon"
checkbox input "true"
type input "laconc"
checkbox input "true"
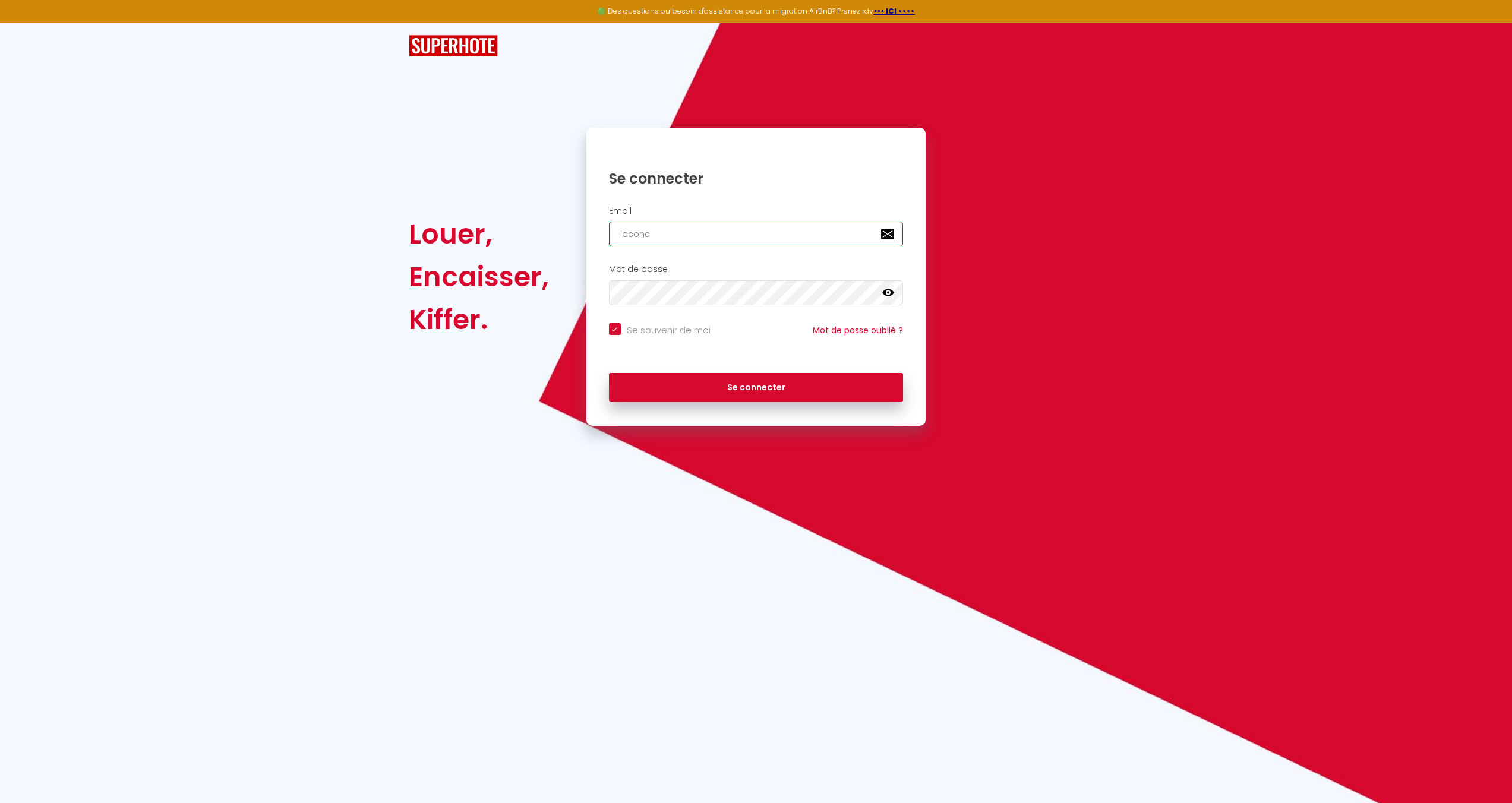
type input "laconci"
checkbox input "true"
type input "laconcie"
checkbox input "true"
type input "laconcier"
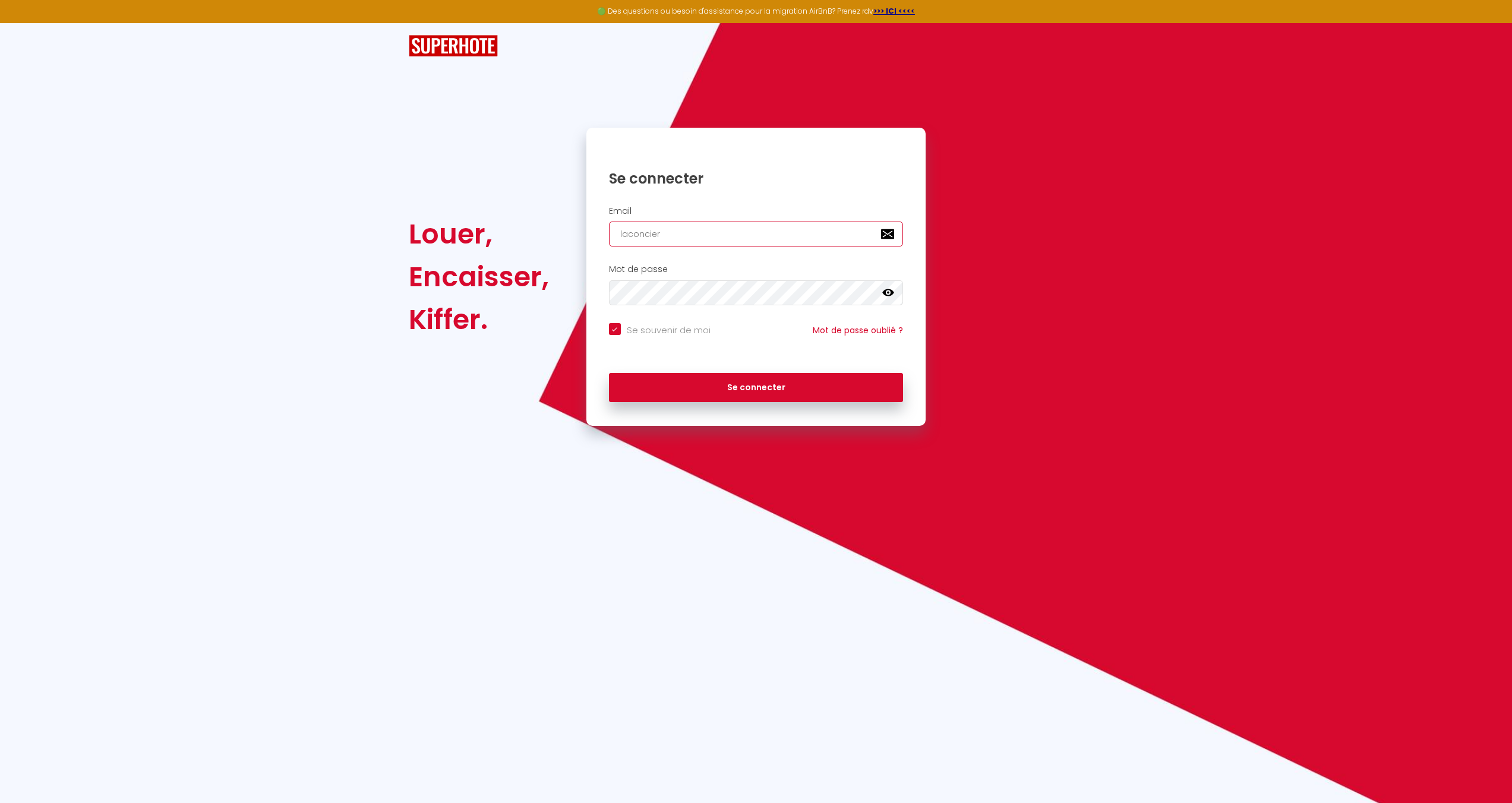
checkbox input "true"
type input "laconcierg"
checkbox input "true"
type input "laconcierge"
checkbox input "true"
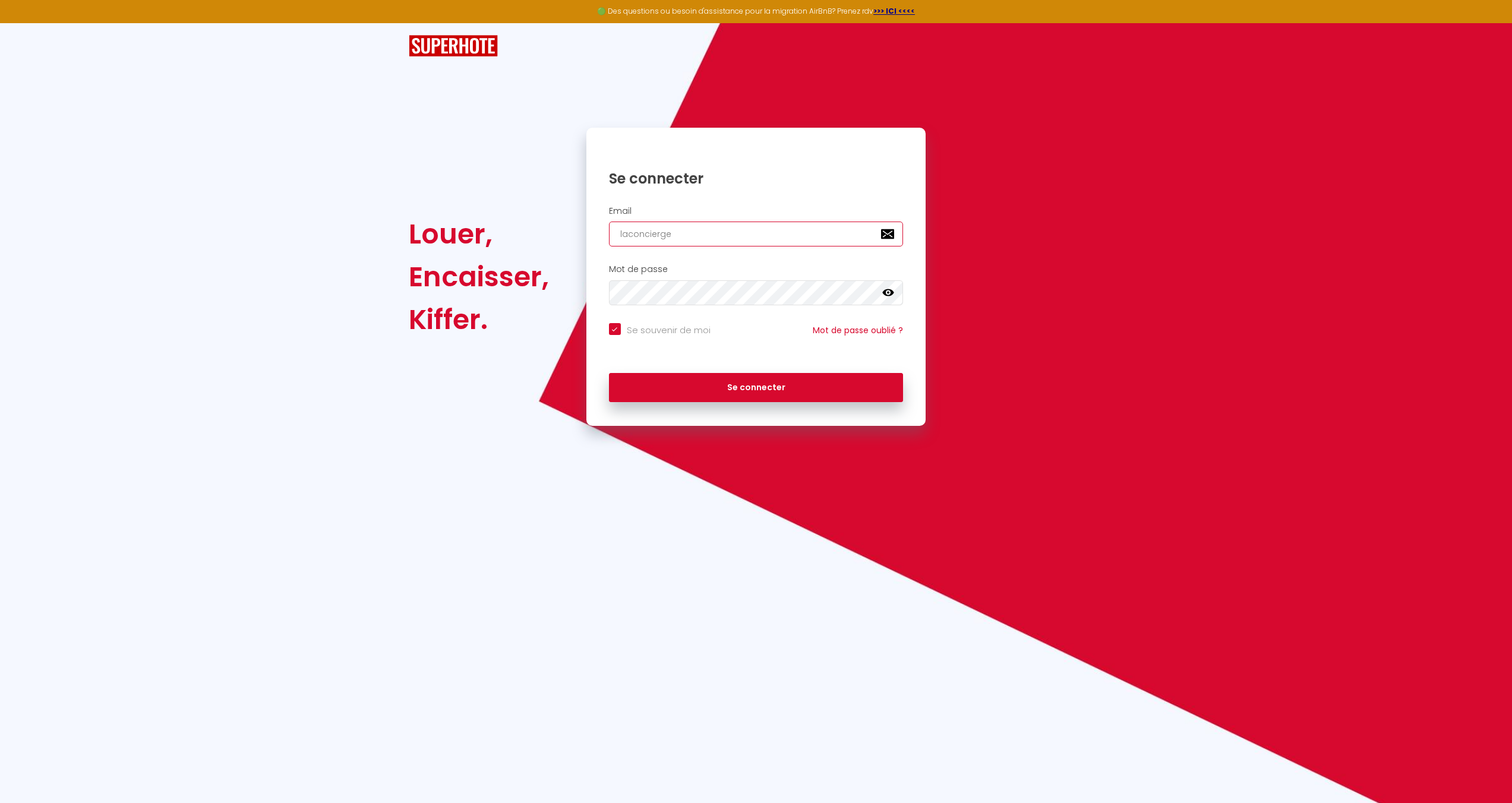
type input "laconcierger"
checkbox input "true"
type input "laconciergeri"
checkbox input "true"
type input "laconciergerie"
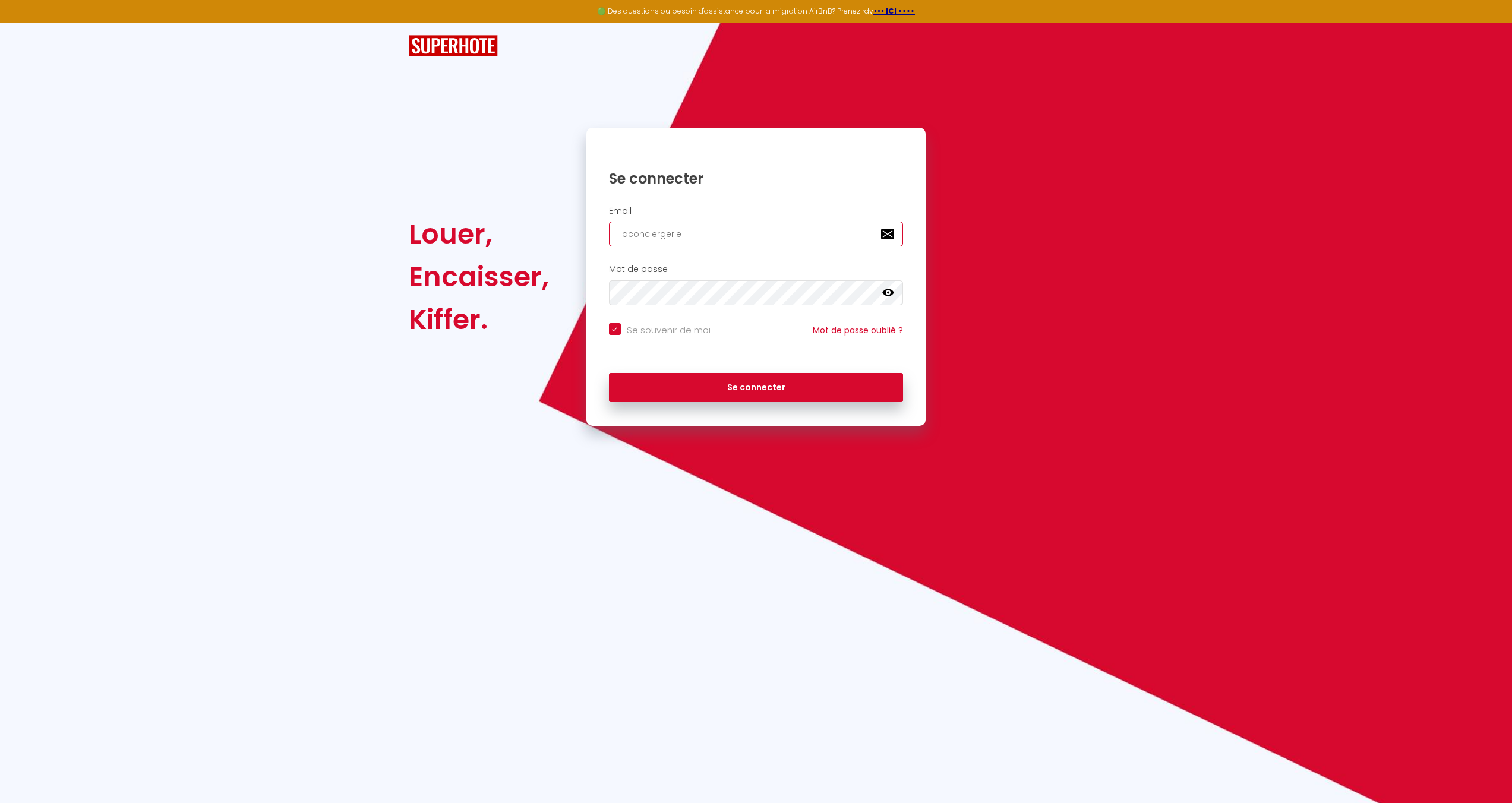
checkbox input "true"
type input "laconciergeried"
checkbox input "true"
type input "laconciergerieda"
checkbox input "true"
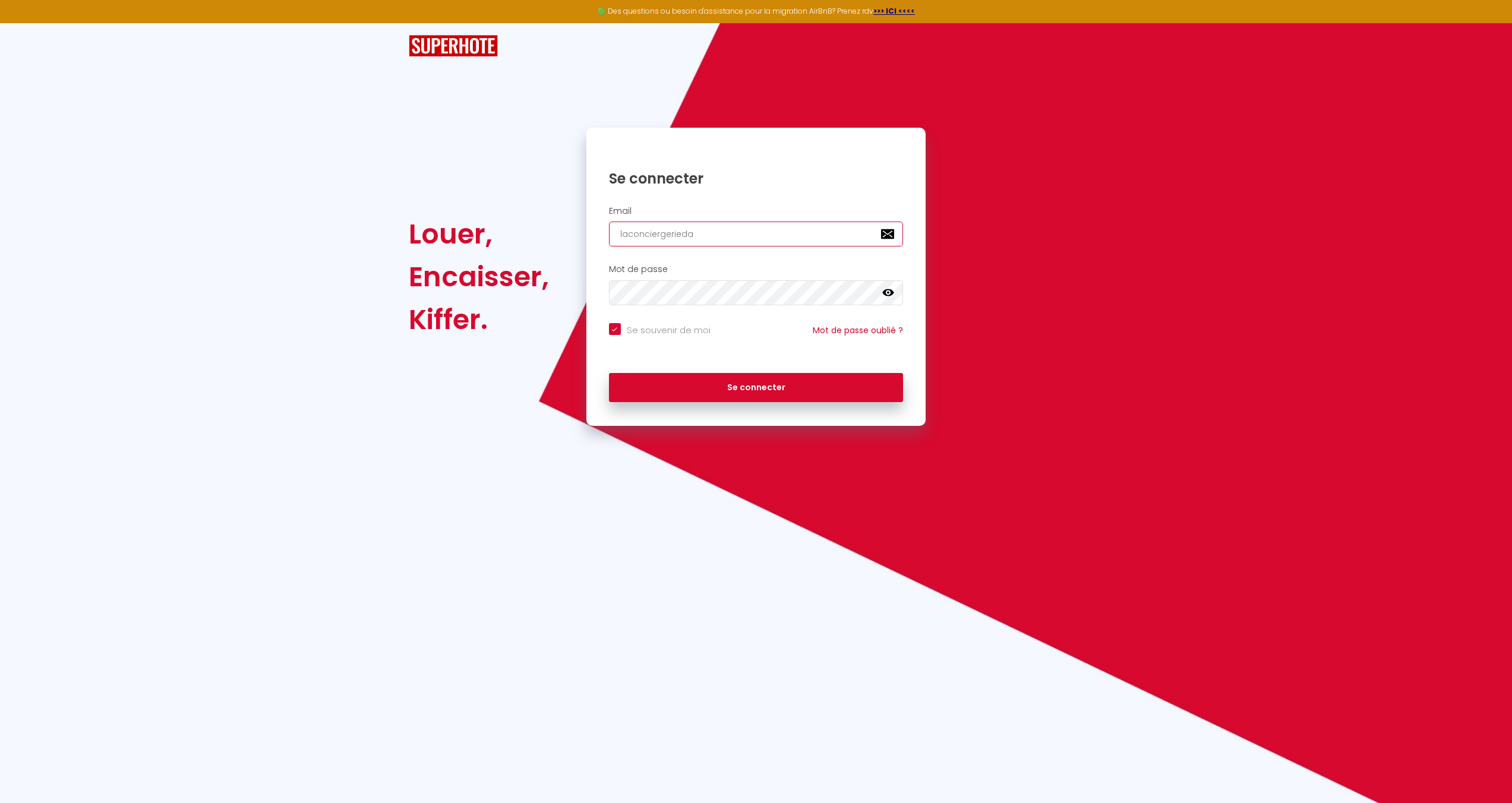
type input "laconciergeriedai"
checkbox input "true"
type input "laconciergeriedaix"
checkbox input "true"
type input "laconciergeriedaix@"
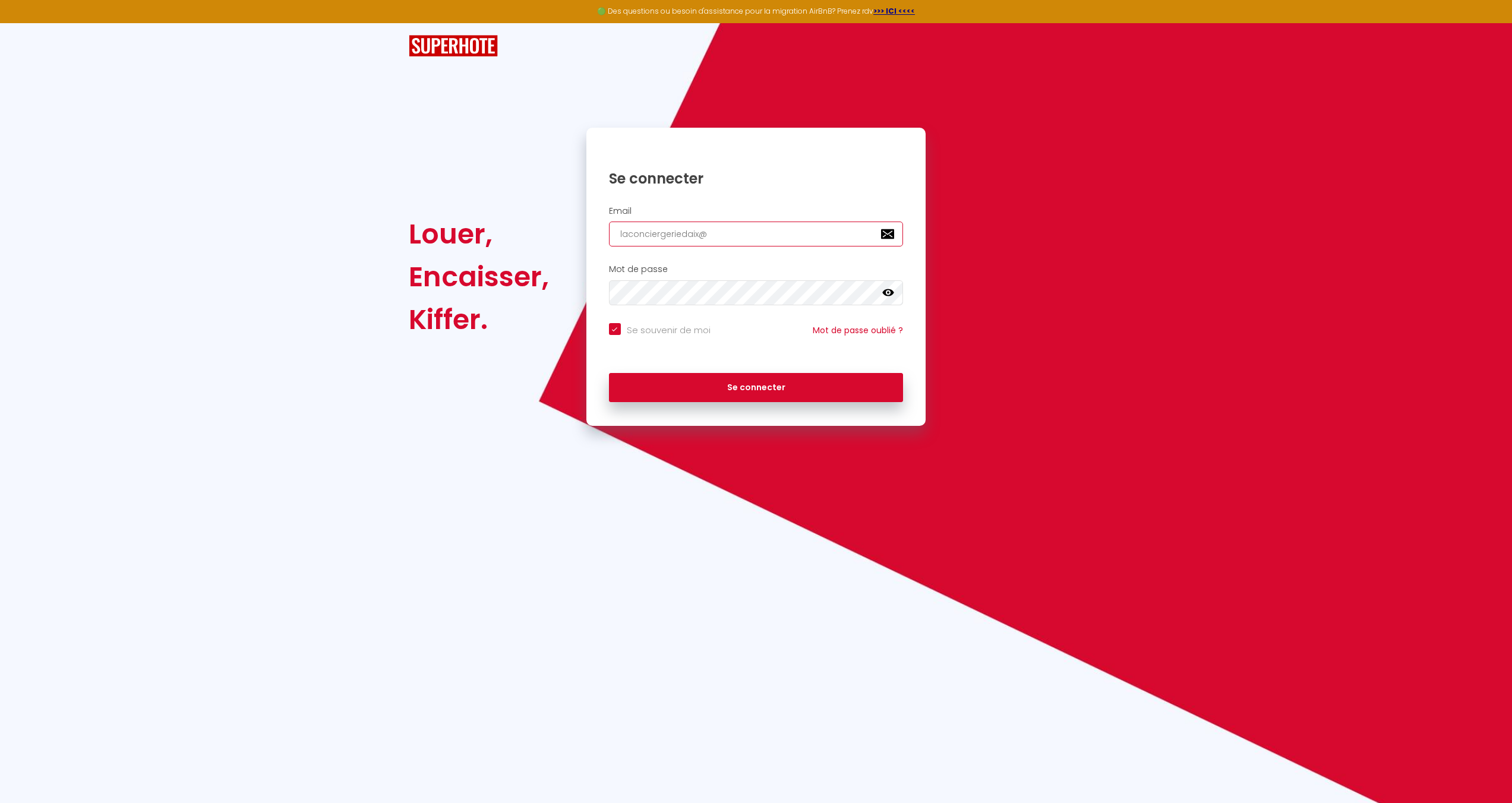
checkbox input "true"
type input "laconciergeriedaix@g"
checkbox input "true"
type input "laconciergeriedaix@gm"
checkbox input "true"
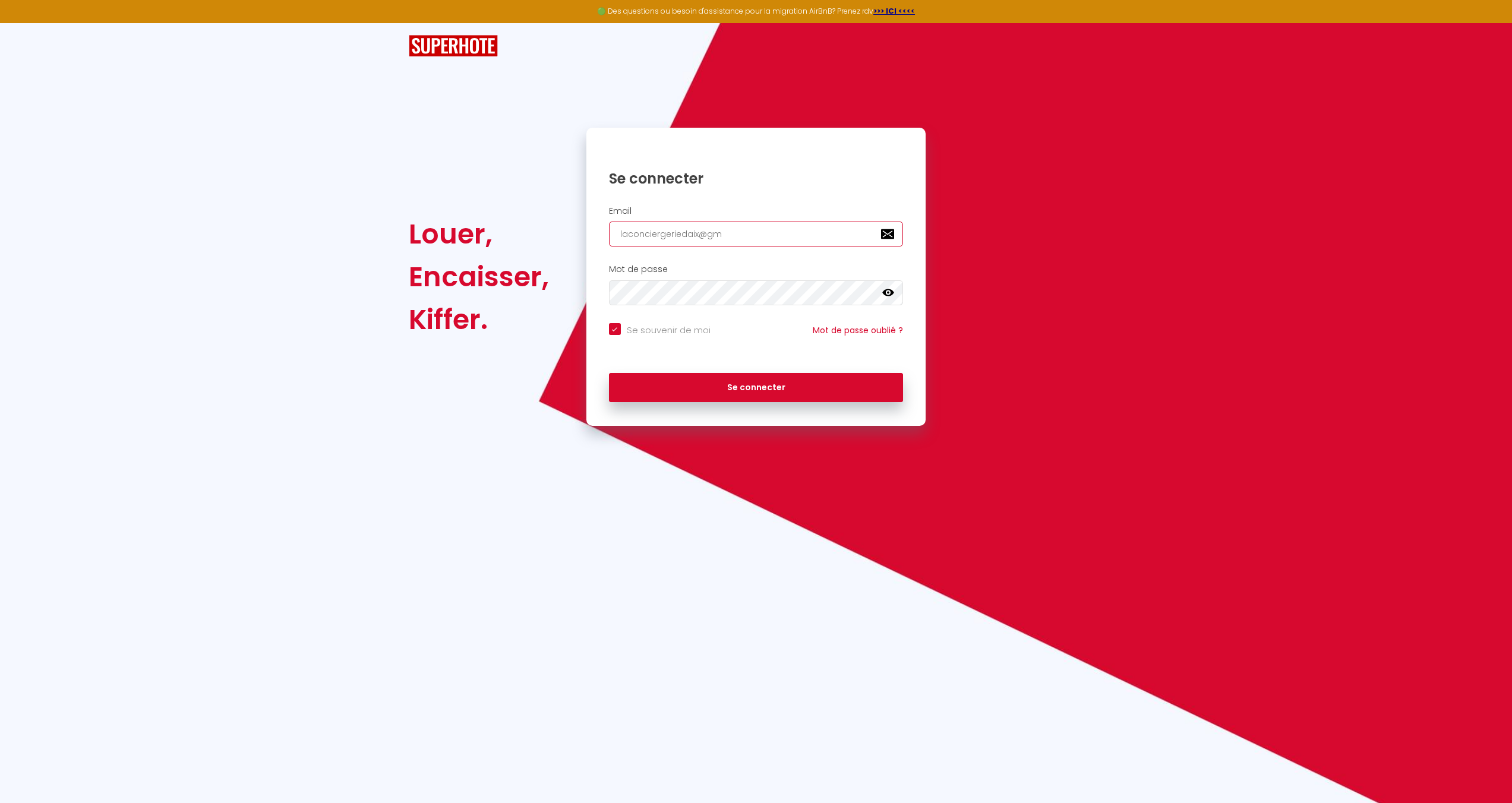
type input "laconciergeriedaix@gma"
checkbox input "true"
type input "laconciergeriedaix@gmai"
checkbox input "true"
type input "[EMAIL_ADDRESS]"
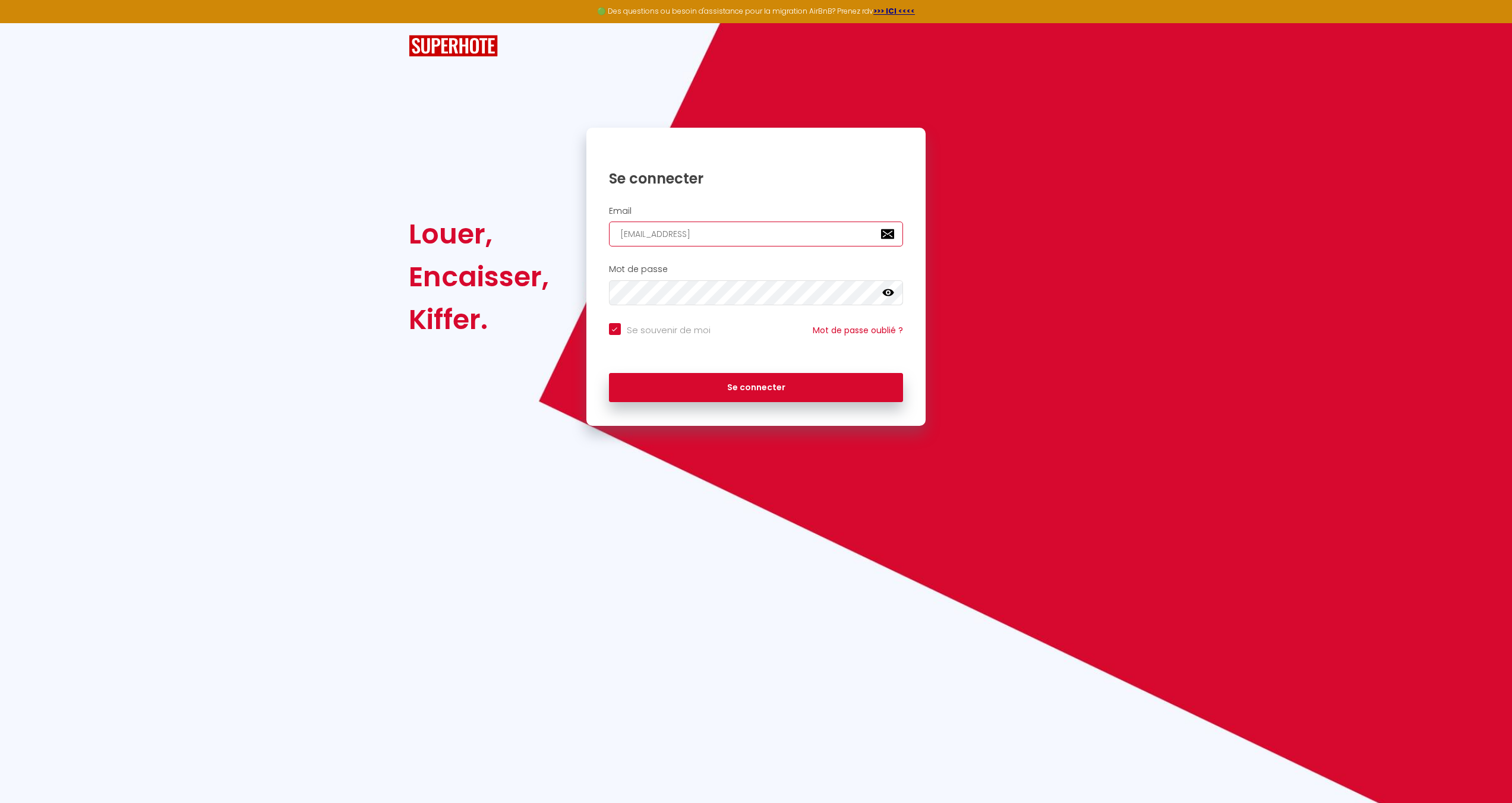
checkbox input "true"
type input "[EMAIL_ADDRESS]."
checkbox input "true"
type input "laconciergeriedaix@gmail.c"
checkbox input "true"
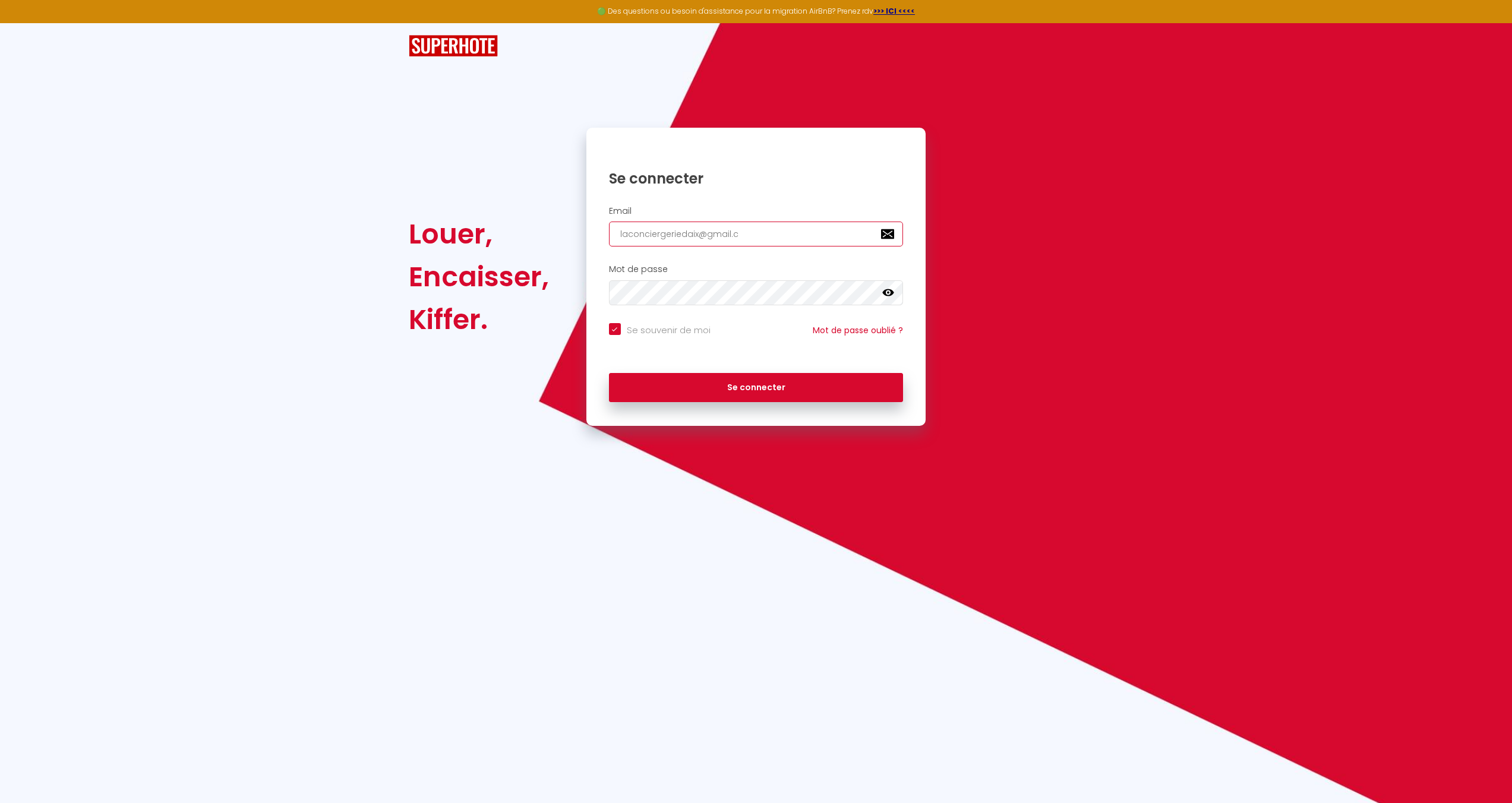
type input "[EMAIL_ADDRESS][DOMAIN_NAME]"
checkbox input "true"
type input "[EMAIL_ADDRESS][DOMAIN_NAME]"
checkbox input "true"
type input "[EMAIL_ADDRESS][DOMAIN_NAME]"
